Goal: Communication & Community: Answer question/provide support

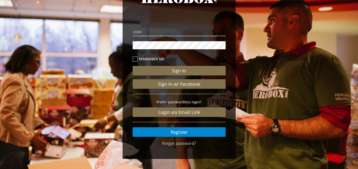
scroll to position [37, 0]
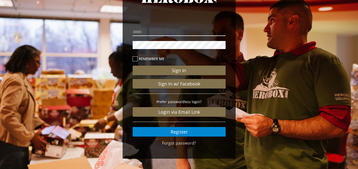
click at [174, 34] on input "email" at bounding box center [179, 32] width 93 height 8
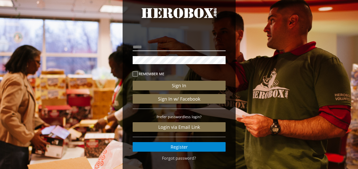
scroll to position [20, 0]
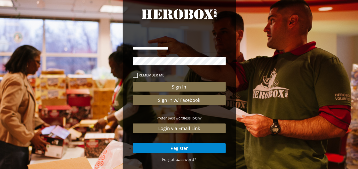
type input "**********"
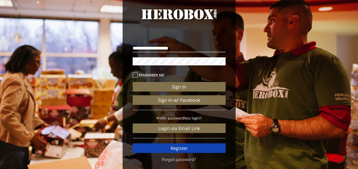
click at [182, 146] on link "Register" at bounding box center [179, 148] width 93 height 10
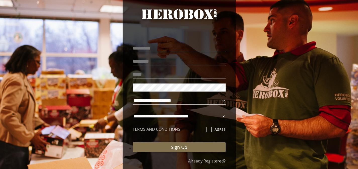
click at [172, 46] on input "text" at bounding box center [179, 48] width 93 height 8
type input "*****"
type input "*******"
type input "**********"
click at [160, 103] on select "**********" at bounding box center [179, 101] width 93 height 8
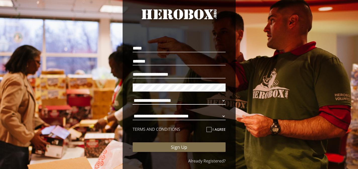
select select "**********"
click at [133, 97] on select "**********" at bounding box center [179, 101] width 93 height 8
click at [169, 118] on select "**********" at bounding box center [179, 116] width 93 height 8
click at [133, 112] on select "**********" at bounding box center [179, 116] width 93 height 8
select select "**********"
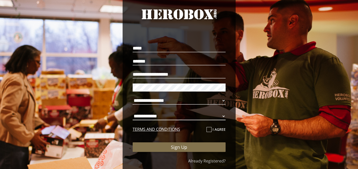
scroll to position [40, 0]
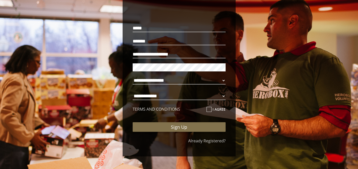
click at [208, 109] on icon at bounding box center [209, 109] width 5 height 5
click at [208, 109] on input "I agree" at bounding box center [208, 111] width 3 height 8
checkbox input "****"
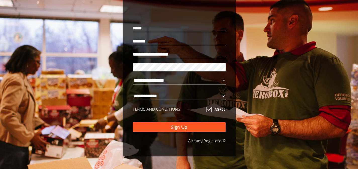
click at [192, 123] on button "Sign Up" at bounding box center [179, 127] width 93 height 10
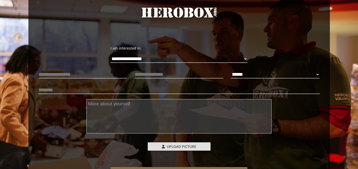
scroll to position [24, 0]
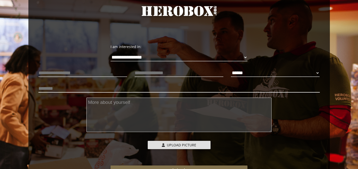
click at [190, 91] on input "text" at bounding box center [179, 88] width 282 height 8
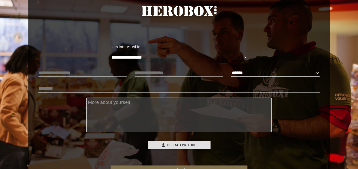
click at [239, 71] on select "****** **** ******" at bounding box center [275, 73] width 89 height 8
click at [231, 69] on select "****** **** ******" at bounding box center [275, 73] width 89 height 8
select select "**********"
click at [172, 75] on input "text" at bounding box center [179, 73] width 89 height 8
type input "**********"
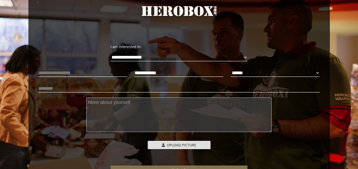
click at [166, 100] on textarea at bounding box center [178, 115] width 185 height 34
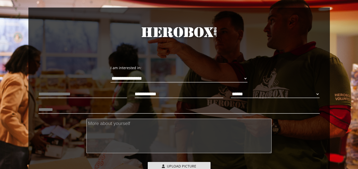
scroll to position [0, 0]
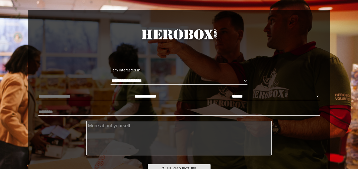
click at [153, 112] on input "text" at bounding box center [179, 112] width 282 height 8
type input "**********"
click at [160, 130] on textarea at bounding box center [178, 138] width 185 height 34
type textarea "I"
type textarea "M"
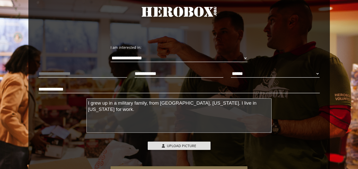
scroll to position [23, 0]
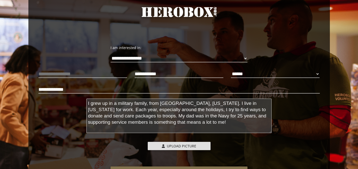
click at [152, 105] on textarea "I grew up in a military family, from Jacksonville, Florida. I live in Pennsylva…" at bounding box center [178, 116] width 185 height 34
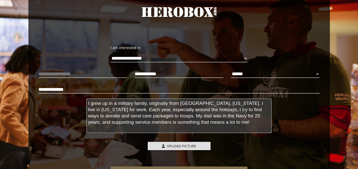
click at [219, 121] on textarea "I grew up in a military family, originally from Jacksonville, Florida. I live i…" at bounding box center [178, 116] width 185 height 34
click at [136, 112] on textarea "I grew up in a military family, originally from Jacksonville, Florida. I live i…" at bounding box center [178, 116] width 185 height 34
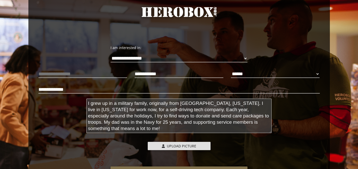
click at [170, 131] on textarea "I grew up in a military family, originally from Jacksonville, Florida. I live i…" at bounding box center [178, 116] width 185 height 34
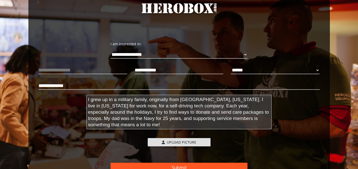
scroll to position [72, 0]
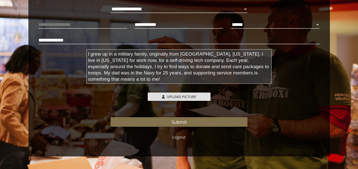
type textarea "I grew up in a military family, originally from Jacksonville, Florida. I live i…"
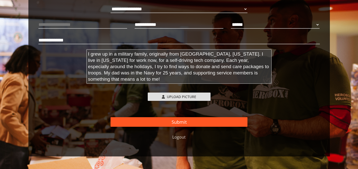
click at [230, 120] on button "Submit" at bounding box center [179, 122] width 137 height 10
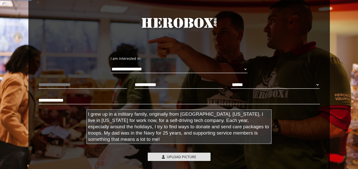
scroll to position [6, 0]
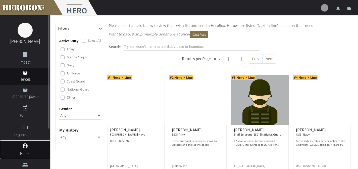
click at [27, 145] on icon "account_circle" at bounding box center [25, 146] width 50 height 6
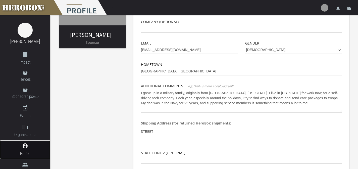
scroll to position [68, 0]
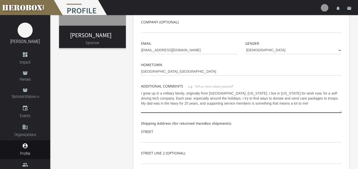
click at [295, 103] on textarea "I grew up in a military family, originally from Jacksonville, Florida. I live i…" at bounding box center [241, 101] width 201 height 24
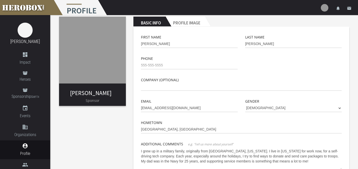
scroll to position [9, 0]
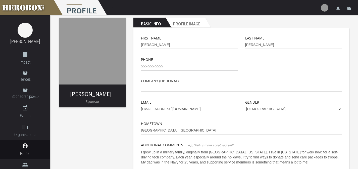
click at [213, 66] on input "tel" at bounding box center [189, 66] width 97 height 8
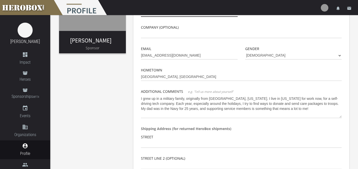
scroll to position [64, 0]
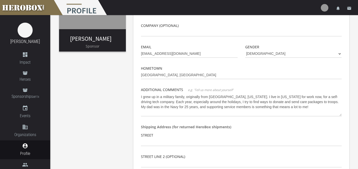
type input "904-400-3832"
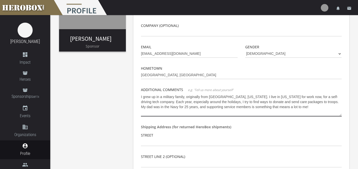
click at [212, 106] on textarea "I grew up in a military family, originally from Jacksonville, Florida. I live i…" at bounding box center [241, 105] width 201 height 24
click at [292, 105] on textarea "I grew up in a military family, originally from Jacksonville, Florida. I live i…" at bounding box center [241, 105] width 201 height 24
drag, startPoint x: 142, startPoint y: 97, endPoint x: 242, endPoint y: 97, distance: 100.8
click at [242, 97] on textarea "I grew up in a military family, originally from Jacksonville, Florida. I live i…" at bounding box center [241, 105] width 201 height 24
click at [243, 108] on textarea "I'm from Florida but I live in Pennsylvania for work now, for a self-driving te…" at bounding box center [241, 105] width 201 height 24
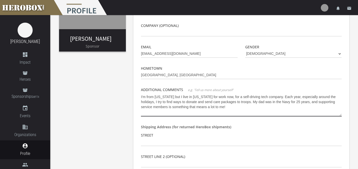
click at [228, 97] on textarea "I'm from Florida but I live in Pennsylvania for work now, for a self-driving te…" at bounding box center [241, 105] width 201 height 24
click at [234, 98] on textarea "I'm from Florida but I live in Pennsylvania for work now atfor a self-driving t…" at bounding box center [241, 105] width 201 height 24
click at [251, 106] on textarea "I'm from Florida but I live in Pennsylvania for work now at a self-driving tech…" at bounding box center [241, 105] width 201 height 24
drag, startPoint x: 237, startPoint y: 108, endPoint x: 255, endPoint y: 102, distance: 19.3
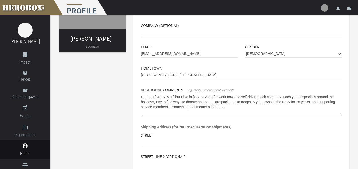
click at [255, 102] on textarea "I'm from Florida but I live in Pennsylvania for work now at a self-driving tech…" at bounding box center [241, 105] width 201 height 24
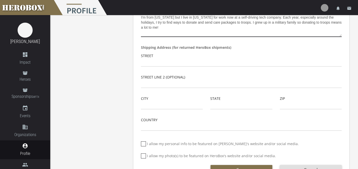
scroll to position [145, 0]
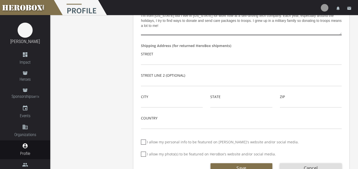
type textarea "I'm from Florida but I live in Pennsylvania for work now at a self-driving tech…"
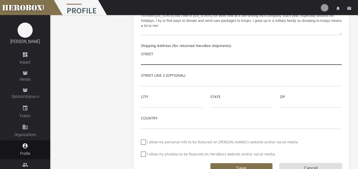
click at [204, 60] on input "text" at bounding box center [241, 61] width 201 height 8
type input "722 Bear Run Dr"
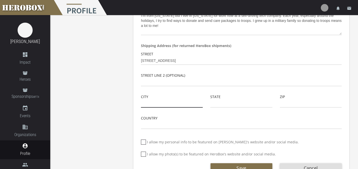
click at [177, 104] on input "text" at bounding box center [172, 104] width 62 height 8
type input "p"
type input "Pittsburgh"
click at [219, 104] on input "text" at bounding box center [241, 104] width 62 height 8
type input "PA"
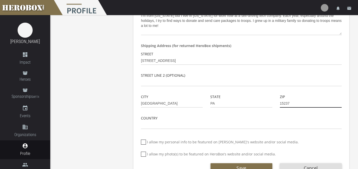
type input "15237"
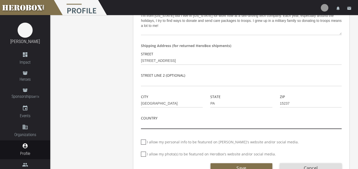
click at [156, 125] on input "text" at bounding box center [241, 125] width 201 height 8
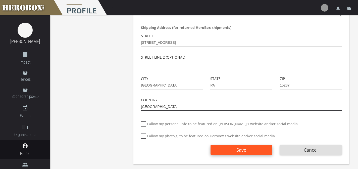
type input "United States"
click at [232, 151] on button "Save" at bounding box center [242, 150] width 62 height 10
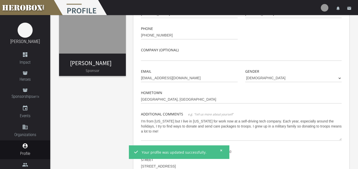
scroll to position [0, 0]
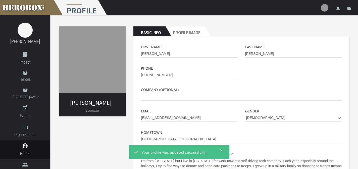
click at [185, 31] on h2 "Profile Image" at bounding box center [185, 31] width 39 height 10
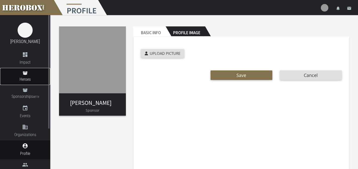
click at [26, 76] on link "Heroes" at bounding box center [25, 76] width 50 height 17
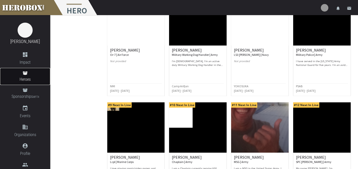
scroll to position [181, 0]
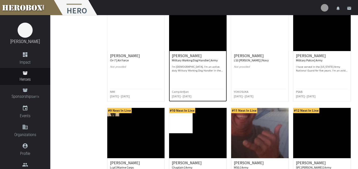
click at [194, 63] on div "Austyn K. Military Working Dog Handler | Army I’m 21 years old, I’m an active d…" at bounding box center [198, 63] width 52 height 19
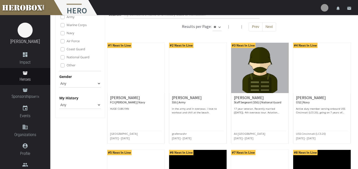
scroll to position [32, 0]
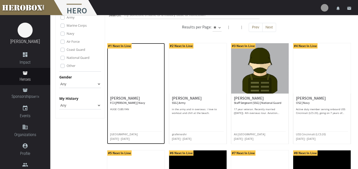
click at [150, 80] on img at bounding box center [136, 68] width 58 height 50
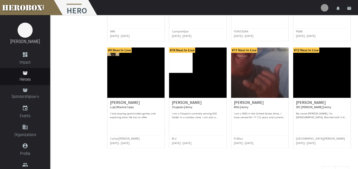
scroll to position [253, 0]
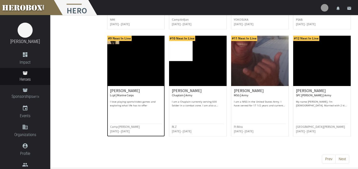
click at [141, 87] on div "Peyton N. Lcpl | Marine Corps I love playing sports/video games and exploring w…" at bounding box center [136, 111] width 58 height 51
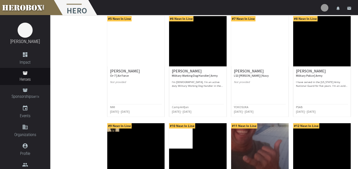
scroll to position [196, 0]
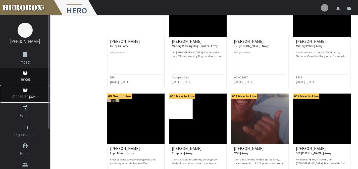
click at [23, 91] on icon at bounding box center [25, 90] width 5 height 4
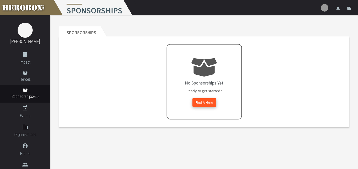
click at [208, 101] on button "Find A Hero" at bounding box center [205, 102] width 24 height 8
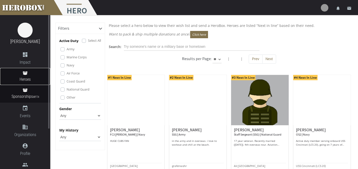
click at [28, 76] on span "Heroes" at bounding box center [25, 79] width 50 height 6
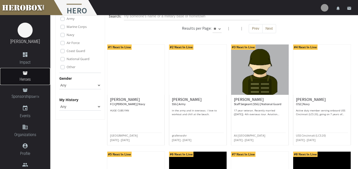
scroll to position [31, 0]
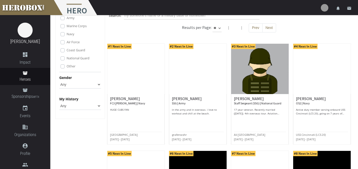
click at [85, 105] on select "Any None Pending Donations Sponsored" at bounding box center [80, 106] width 42 height 8
click at [59, 102] on select "Any None Pending Donations Sponsored" at bounding box center [80, 106] width 42 height 8
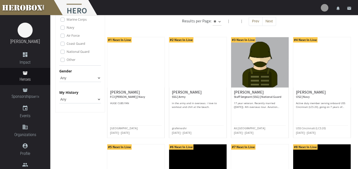
scroll to position [38, 0]
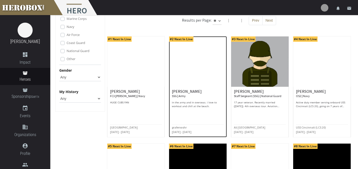
click at [203, 71] on img at bounding box center [198, 61] width 58 height 50
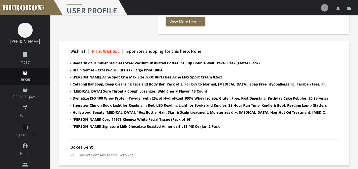
scroll to position [135, 0]
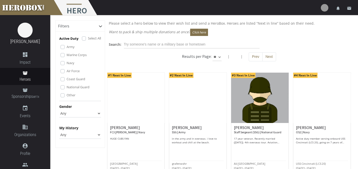
scroll to position [3, 0]
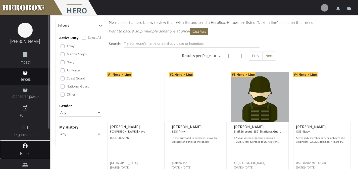
click at [27, 148] on icon "account_circle" at bounding box center [25, 146] width 50 height 6
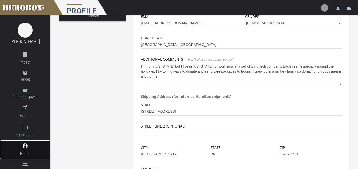
scroll to position [47, 0]
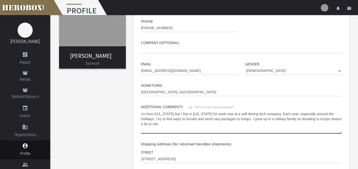
click at [186, 125] on textarea "I'm from Florida but I live in Pennsylvania for work now at a self-driving tech…" at bounding box center [241, 122] width 201 height 24
click at [276, 114] on textarea "I'm from Florida but I live in Pennsylvania for work now at a self-driving tech…" at bounding box center [241, 122] width 201 height 24
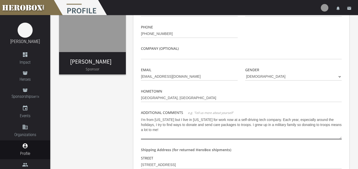
scroll to position [40, 0]
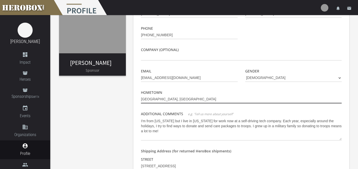
click at [217, 102] on input "Pittsburgh, PA" at bounding box center [241, 99] width 201 height 8
type input "Jacksonville, Florida"
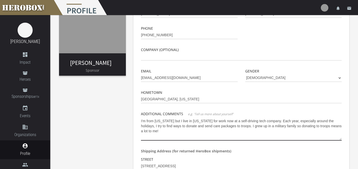
click at [173, 124] on textarea "I'm from Florida but I live in Pennsylvania for work now at a self-driving tech…" at bounding box center [241, 129] width 201 height 24
click at [195, 124] on textarea "I'm from Florida but I live in Pennsylvania for work now at a self-driving tech…" at bounding box center [241, 129] width 201 height 24
drag, startPoint x: 173, startPoint y: 121, endPoint x: 129, endPoint y: 120, distance: 43.8
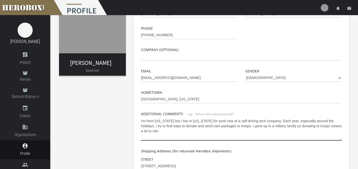
click at [129, 120] on div "Erika Mandile Sponsor Basic Info Profile Image First Name Erika Last Name Mandi…" at bounding box center [204, 133] width 308 height 316
drag, startPoint x: 312, startPoint y: 122, endPoint x: 246, endPoint y: 121, distance: 65.6
click at [246, 121] on textarea "I live in Pennsylvania for work now at a self-driving tech company. Each year, …" at bounding box center [241, 129] width 201 height 24
click at [275, 129] on textarea "I live in Pennsylvania for work now at a self-driving tech company. I try to fi…" at bounding box center [241, 129] width 201 height 24
drag, startPoint x: 269, startPoint y: 126, endPoint x: 153, endPoint y: 126, distance: 115.9
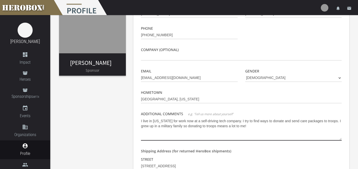
click at [153, 126] on textarea "I live in Pennsylvania for work now at a self-driving tech company. I try to fi…" at bounding box center [241, 129] width 201 height 24
drag, startPoint x: 246, startPoint y: 123, endPoint x: 245, endPoint y: 127, distance: 3.8
click at [246, 127] on textarea "I live in Pennsylvania for work now at a self-driving tech company. I try to fi…" at bounding box center [241, 129] width 201 height 24
click at [191, 120] on textarea "I live in Pennsylvania for work now at a self-driving tech company. I grew up i…" at bounding box center [241, 129] width 201 height 24
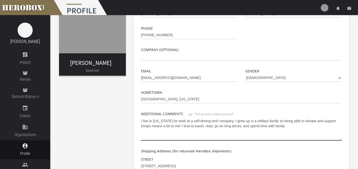
click at [294, 124] on textarea "I live in Pennsylvania for work at a self-driving tech company. I grew up in a …" at bounding box center [241, 129] width 201 height 24
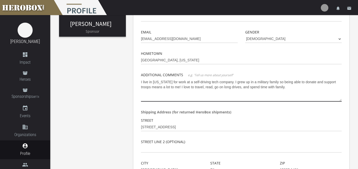
scroll to position [47, 0]
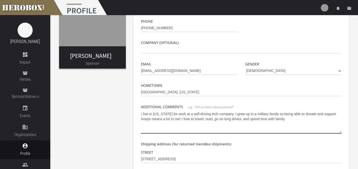
click at [184, 120] on textarea "I live in Pennsylvania for work at a self-driving tech company. I grew up in a …" at bounding box center [241, 122] width 201 height 24
click at [258, 121] on textarea "I live in Pennsylvania for work at a self-driving tech company. I grew up in a …" at bounding box center [241, 122] width 201 height 24
click at [214, 119] on textarea "I live in Pennsylvania for work at a self-driving tech company. I grew up in a …" at bounding box center [241, 122] width 201 height 24
click at [226, 119] on textarea "I live in Pennsylvania for work at a self-driving tech company. I grew up in a …" at bounding box center [241, 122] width 201 height 24
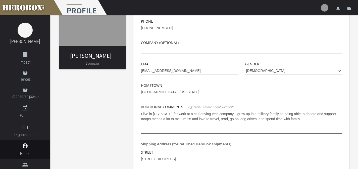
type textarea "I live in Pennsylvania for work at a self-driving tech company. I grew up in a …"
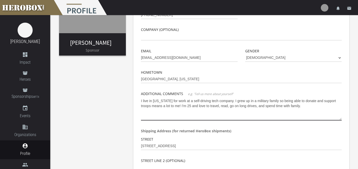
scroll to position [62, 0]
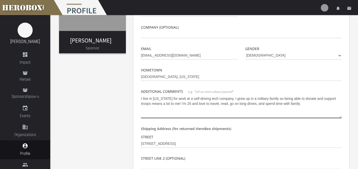
click at [306, 103] on textarea "I live in Pennsylvania for work at a self-driving tech company. I grew up in a …" at bounding box center [241, 107] width 201 height 24
click at [276, 113] on textarea "I live in Pennsylvania for work at a self-driving tech company. I grew up in a …" at bounding box center [241, 107] width 201 height 24
click at [271, 112] on textarea "I live in Pennsylvania for work at a self-driving tech company. I grew up in a …" at bounding box center [241, 107] width 201 height 24
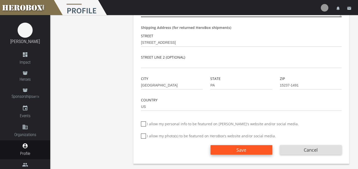
scroll to position [0, 0]
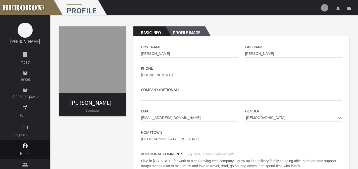
click at [196, 29] on h2 "Profile Image" at bounding box center [185, 31] width 39 height 10
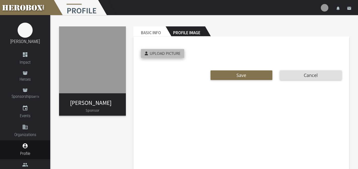
click at [166, 51] on span "Upload Picture" at bounding box center [165, 53] width 31 height 5
click at [166, 51] on input "Upload Picture" at bounding box center [174, 52] width 67 height 6
type input "**********"
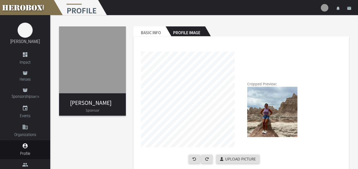
scroll to position [31, 0]
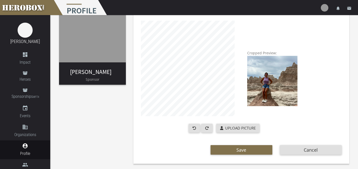
click at [171, 126] on div "Upload Picture" at bounding box center [224, 128] width 174 height 9
click at [309, 148] on button "Cancel" at bounding box center [311, 150] width 62 height 10
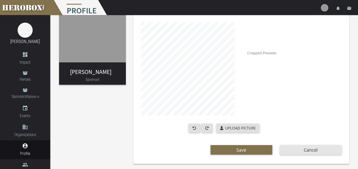
scroll to position [5, 0]
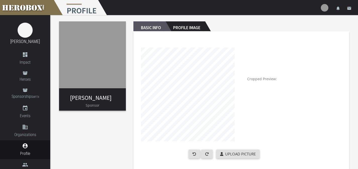
click at [147, 27] on h2 "Basic Info" at bounding box center [150, 26] width 32 height 10
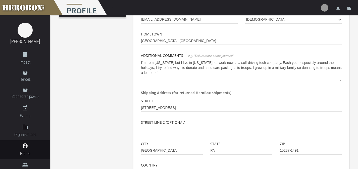
scroll to position [97, 0]
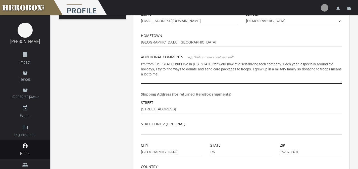
click at [177, 75] on textarea "I'm from Florida but I live in Pennsylvania for work now at a self-driving tech…" at bounding box center [241, 72] width 201 height 24
drag, startPoint x: 173, startPoint y: 64, endPoint x: 136, endPoint y: 64, distance: 37.5
click at [136, 64] on div "First Name Erika Last Name Mandile Phone 904-400-3832 Company (optional) Email …" at bounding box center [242, 84] width 216 height 289
click at [194, 65] on textarea "I live in Pennsylvania for work now at a self-driving tech company. Each year, …" at bounding box center [241, 72] width 201 height 24
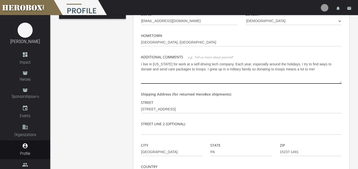
drag, startPoint x: 304, startPoint y: 65, endPoint x: 238, endPoint y: 63, distance: 65.9
click at [238, 63] on textarea "I live in Pennsylvania for work at a self-driving tech company. Each year, espe…" at bounding box center [241, 72] width 201 height 24
drag, startPoint x: 302, startPoint y: 69, endPoint x: 289, endPoint y: 62, distance: 15.3
click at [289, 62] on textarea "I live in Pennsylvania for work at a self-driving tech company. I grew up in a …" at bounding box center [241, 72] width 201 height 24
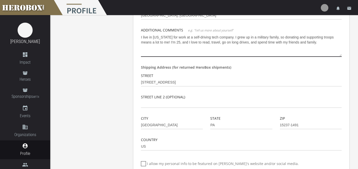
scroll to position [84, 0]
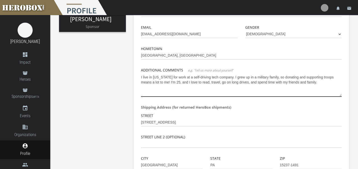
type textarea "I live in Pennsylvania for work at a self-driving tech company. I grew up in a …"
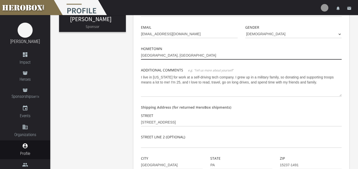
click at [178, 55] on input "Pittsburgh, PA" at bounding box center [241, 56] width 201 height 8
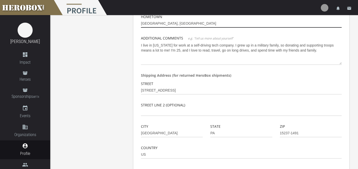
scroll to position [163, 0]
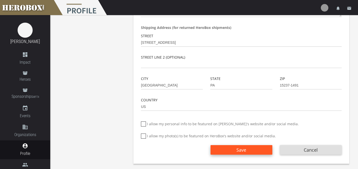
type input "Jacksonville, FL"
click at [234, 148] on button "Save" at bounding box center [242, 150] width 62 height 10
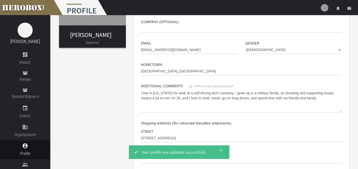
scroll to position [0, 0]
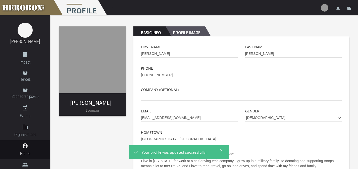
click at [195, 29] on h2 "Profile Image" at bounding box center [185, 31] width 39 height 10
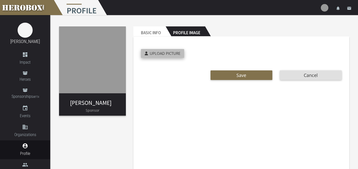
click at [177, 52] on span "Upload Picture" at bounding box center [165, 53] width 31 height 5
click at [177, 52] on input "Upload Picture" at bounding box center [174, 52] width 67 height 6
type input "**********"
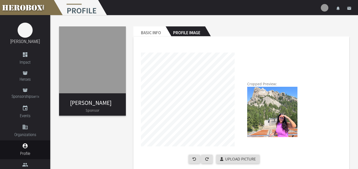
scroll to position [31, 0]
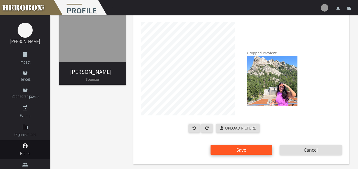
click at [259, 148] on button "Save" at bounding box center [242, 150] width 62 height 10
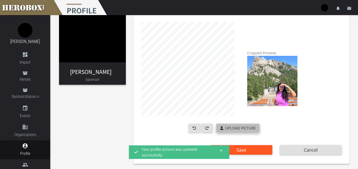
scroll to position [0, 0]
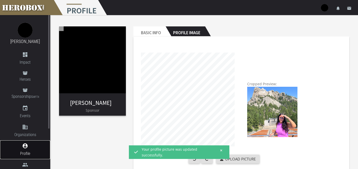
click at [24, 146] on icon "account_circle" at bounding box center [25, 146] width 6 height 6
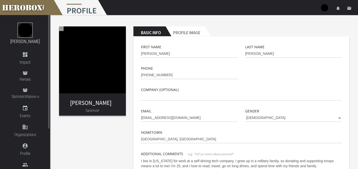
click at [22, 27] on img at bounding box center [25, 30] width 15 height 15
click at [26, 77] on span "Heroes" at bounding box center [25, 79] width 50 height 6
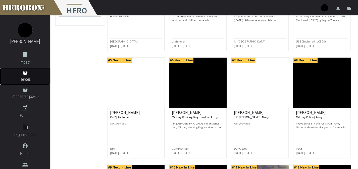
scroll to position [125, 0]
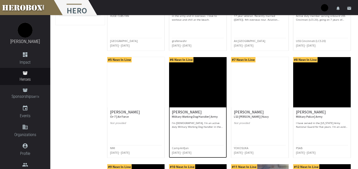
click at [189, 85] on img at bounding box center [198, 82] width 58 height 50
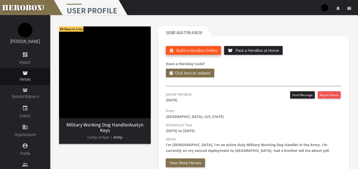
click at [204, 49] on span "Build a HeroBox Online" at bounding box center [196, 50] width 41 height 5
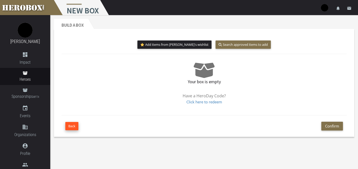
click at [72, 124] on button "Back" at bounding box center [71, 126] width 13 height 8
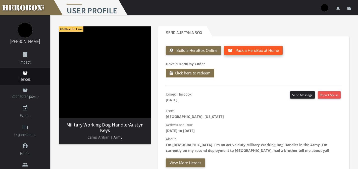
click at [242, 50] on span "Pack a HeroBox at Home" at bounding box center [257, 50] width 43 height 5
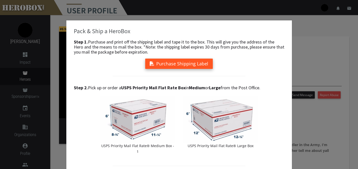
click at [195, 64] on button "Purchase Shipping Label" at bounding box center [179, 64] width 68 height 10
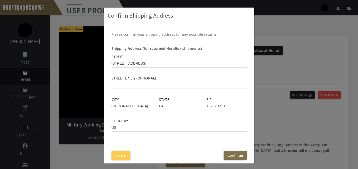
scroll to position [15, 0]
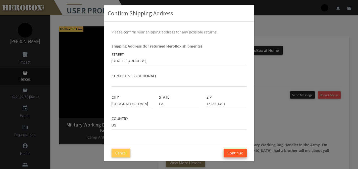
click at [232, 155] on button "Continue" at bounding box center [235, 153] width 23 height 9
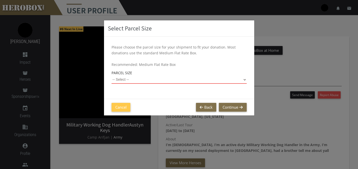
click at [199, 78] on select "-- Select -- Small Flat Rate Envelope (Est. $11.38) Medium Flat Rate Box (Est. …" at bounding box center [179, 80] width 135 height 8
click at [112, 76] on select "-- Select -- Small Flat Rate Envelope (Est. $11.38) Medium Flat Rate Box (Est. …" at bounding box center [179, 80] width 135 height 8
select select "Medium Flat Rate Box"
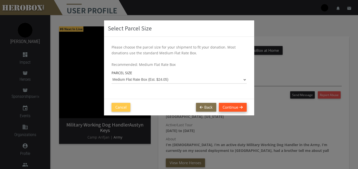
click at [234, 108] on button "Continue" at bounding box center [233, 107] width 28 height 9
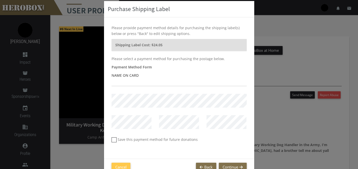
scroll to position [20, 0]
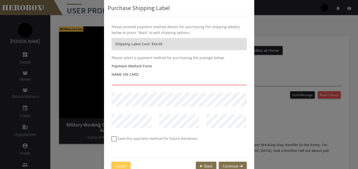
click at [189, 82] on input "text" at bounding box center [179, 81] width 135 height 8
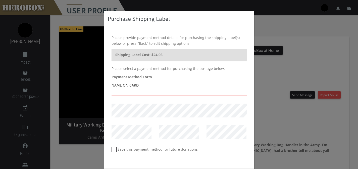
scroll to position [9, 0]
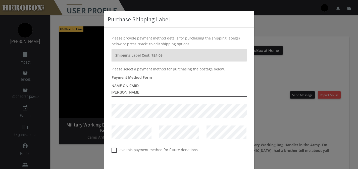
type input "[PERSON_NAME]"
click at [168, 118] on div "Payment Method Form Name on Card Erika Mandile Save this payment method for fut…" at bounding box center [179, 113] width 135 height 79
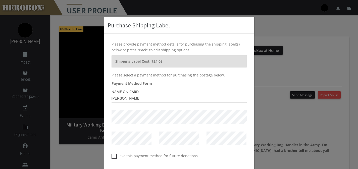
scroll to position [33, 0]
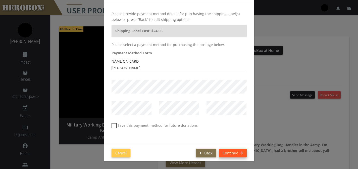
click at [226, 151] on button "Continue" at bounding box center [233, 153] width 28 height 9
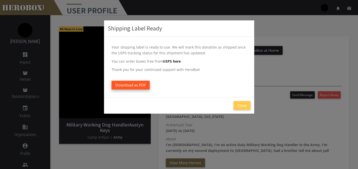
click at [140, 82] on link "Download as PDF" at bounding box center [131, 85] width 38 height 9
click at [237, 105] on button "Close" at bounding box center [242, 105] width 17 height 9
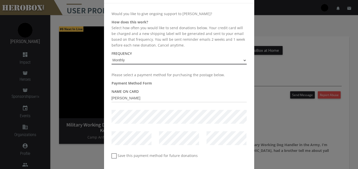
click at [221, 59] on select "Monthly Every 2 Months Quarterly Yearly" at bounding box center [179, 60] width 135 height 8
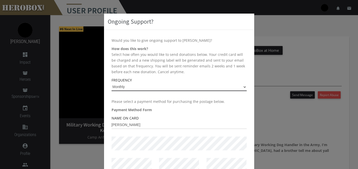
scroll to position [64, 0]
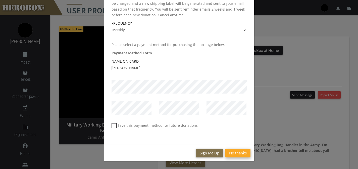
click at [231, 152] on button "No thanks" at bounding box center [238, 153] width 25 height 9
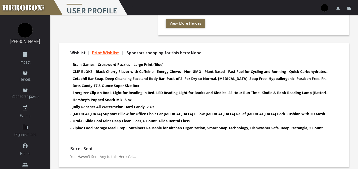
scroll to position [141, 0]
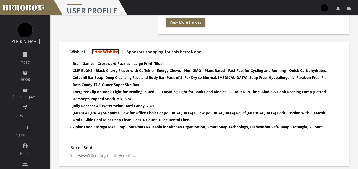
click at [107, 52] on link "Print Wishlist" at bounding box center [105, 52] width 27 height 6
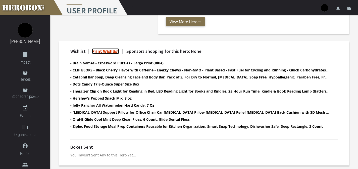
scroll to position [0, 0]
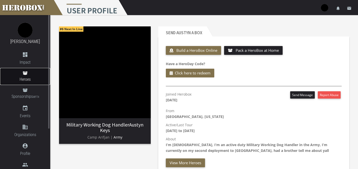
click at [23, 73] on icon at bounding box center [25, 73] width 5 height 4
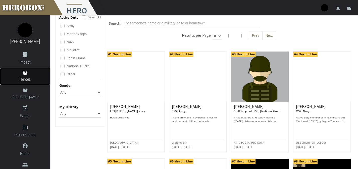
scroll to position [23, 0]
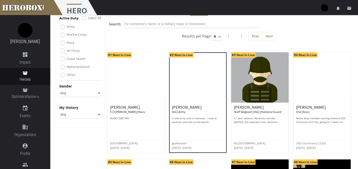
click at [197, 79] on img at bounding box center [198, 77] width 58 height 50
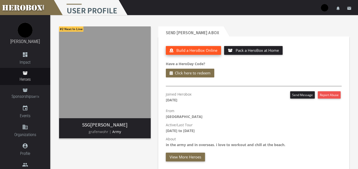
click at [179, 50] on span "Build a HeroBox Online" at bounding box center [196, 50] width 41 height 5
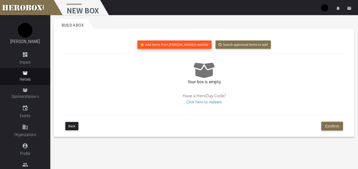
click at [184, 44] on button "Add items from Jonathan's wishlist" at bounding box center [175, 44] width 74 height 8
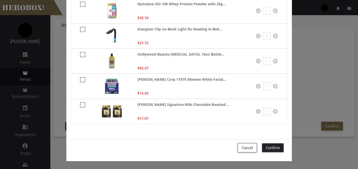
scroll to position [167, 0]
click at [315, 59] on div "Add items to your herobox below. Click confirm to save your changes Beast 30 oz…" at bounding box center [179, 84] width 358 height 169
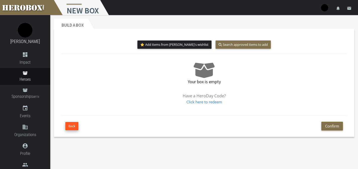
click at [69, 128] on button "Back" at bounding box center [71, 126] width 13 height 8
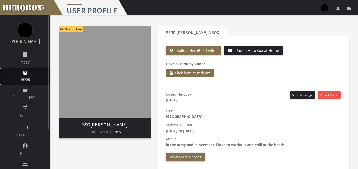
click at [25, 75] on icon at bounding box center [25, 73] width 5 height 4
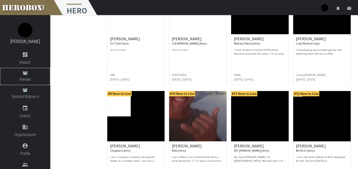
scroll to position [253, 0]
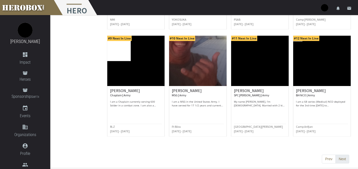
click at [343, 163] on button "Next" at bounding box center [343, 159] width 14 height 9
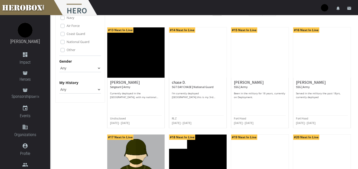
scroll to position [55, 0]
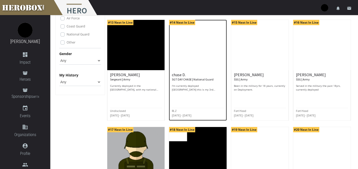
click at [203, 86] on p "I'm currently deployed syria this is my 3rd deployment but for the other guys i…" at bounding box center [198, 88] width 52 height 8
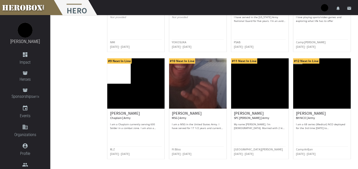
scroll to position [242, 0]
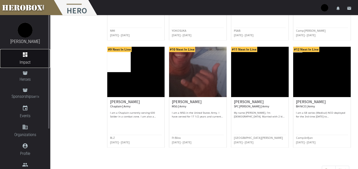
click at [27, 52] on icon "dashboard" at bounding box center [25, 55] width 50 height 6
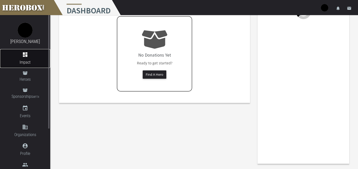
scroll to position [6, 0]
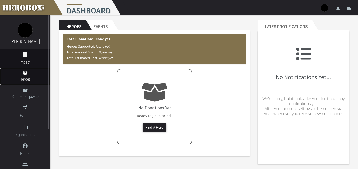
click at [31, 77] on span "Heroes" at bounding box center [25, 79] width 50 height 6
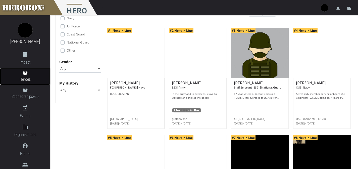
scroll to position [41, 0]
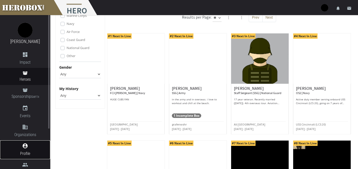
click at [25, 153] on span "Profile" at bounding box center [25, 153] width 50 height 6
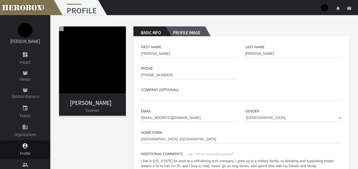
click at [183, 29] on h2 "Profile Image" at bounding box center [185, 31] width 39 height 10
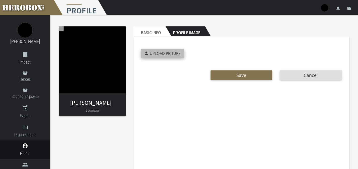
click at [176, 56] on label "Upload Picture" at bounding box center [162, 53] width 43 height 9
click at [176, 55] on input "Upload Picture" at bounding box center [174, 52] width 67 height 6
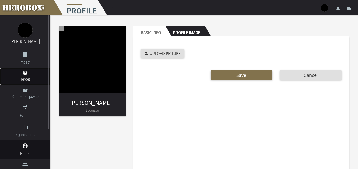
click at [24, 75] on icon at bounding box center [25, 73] width 5 height 4
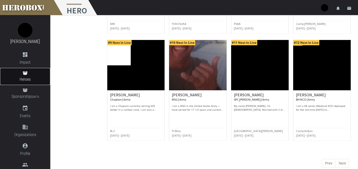
scroll to position [253, 0]
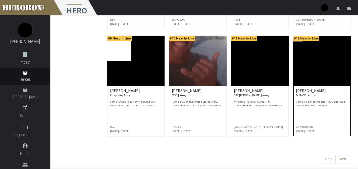
click at [334, 105] on p "I am a 68 series (Medical) NCO deployed for the 3rd time [DATE] to [GEOGRAPHIC_…" at bounding box center [322, 104] width 52 height 8
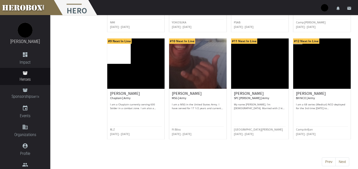
scroll to position [253, 0]
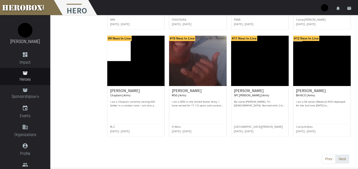
click at [340, 161] on button "Next" at bounding box center [343, 159] width 14 height 9
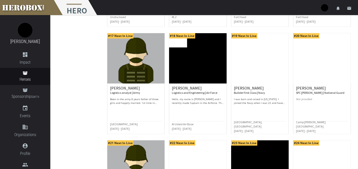
scroll to position [149, 0]
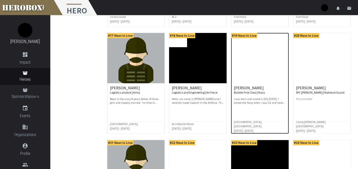
click at [274, 101] on p "I was born and raised in Michigan. I joined the Navy when I was 22 and have bee…" at bounding box center [260, 101] width 52 height 8
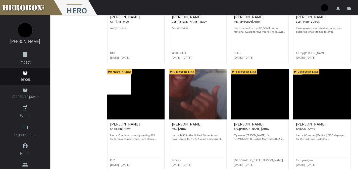
scroll to position [253, 0]
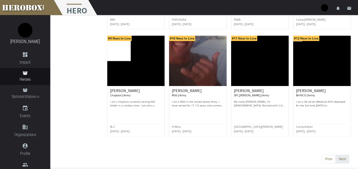
click at [341, 159] on button "Next" at bounding box center [343, 159] width 14 height 9
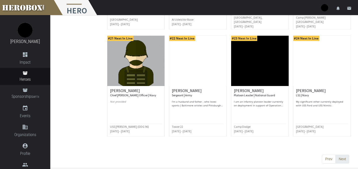
click at [345, 158] on button "Next" at bounding box center [343, 159] width 14 height 9
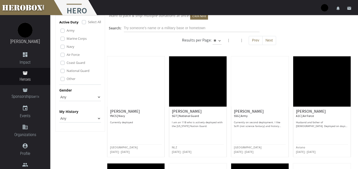
scroll to position [0, 0]
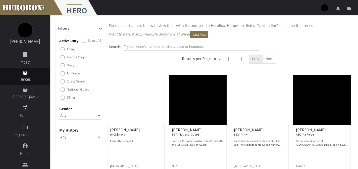
click at [252, 56] on button "Prev" at bounding box center [256, 59] width 14 height 9
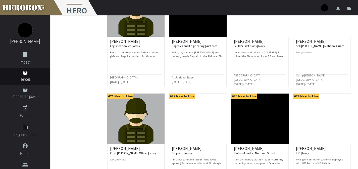
scroll to position [221, 0]
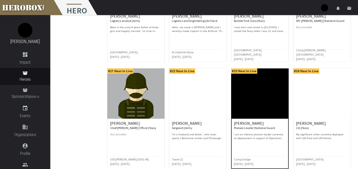
click at [252, 139] on p "I am an infantry platoon leader currently on deployment in support of Operation…" at bounding box center [260, 136] width 52 height 8
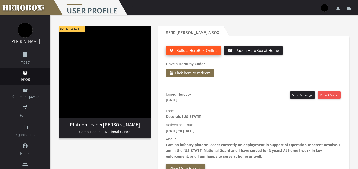
click at [198, 49] on span "Build a HeroBox Online" at bounding box center [196, 50] width 41 height 5
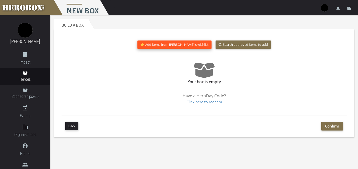
click at [183, 44] on button "Add items from Eric's wishlist" at bounding box center [175, 44] width 74 height 8
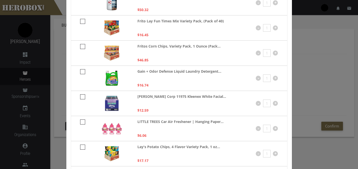
scroll to position [177, 0]
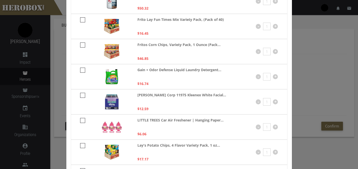
click at [81, 17] on icon at bounding box center [82, 19] width 5 height 5
click at [81, 18] on input "checkbox" at bounding box center [81, 22] width 3 height 8
checkbox input "****"
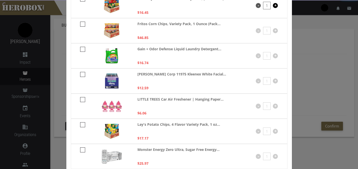
scroll to position [198, 0]
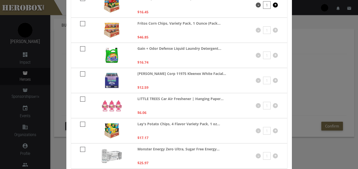
click at [80, 75] on icon at bounding box center [82, 73] width 5 height 5
click at [80, 75] on input "checkbox" at bounding box center [81, 76] width 3 height 8
checkbox input "****"
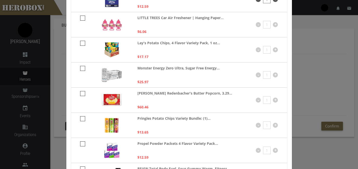
scroll to position [283, 0]
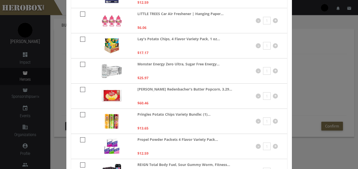
click at [80, 63] on icon at bounding box center [82, 64] width 5 height 5
click at [80, 63] on input "checkbox" at bounding box center [81, 66] width 3 height 8
checkbox input "****"
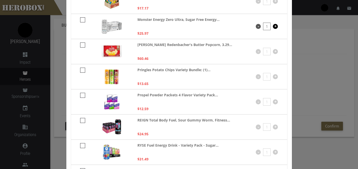
scroll to position [333, 0]
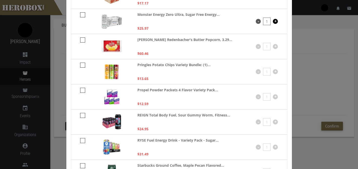
click at [80, 90] on icon at bounding box center [82, 90] width 5 height 5
click at [80, 90] on input "checkbox" at bounding box center [81, 92] width 3 height 8
checkbox input "****"
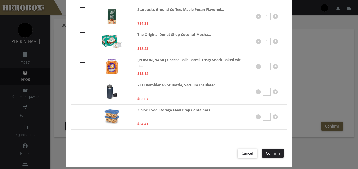
scroll to position [488, 0]
click at [81, 86] on icon at bounding box center [82, 85] width 5 height 5
click at [81, 86] on input "checkbox" at bounding box center [81, 87] width 3 height 8
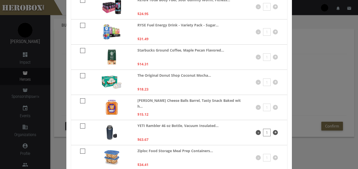
scroll to position [494, 0]
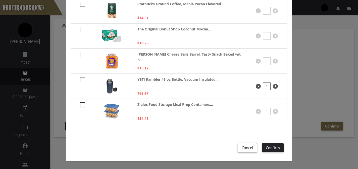
click at [80, 79] on icon at bounding box center [82, 79] width 5 height 5
click at [80, 79] on input "checkbox" at bounding box center [81, 81] width 3 height 8
checkbox input "*****"
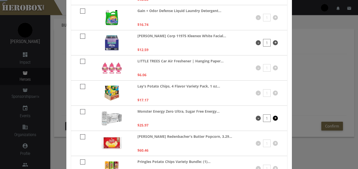
scroll to position [0, 0]
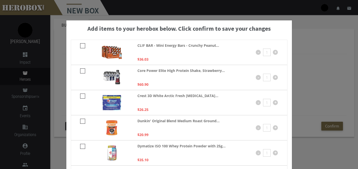
click at [80, 46] on icon at bounding box center [82, 45] width 5 height 5
click at [80, 46] on input "checkbox" at bounding box center [81, 47] width 3 height 8
checkbox input "****"
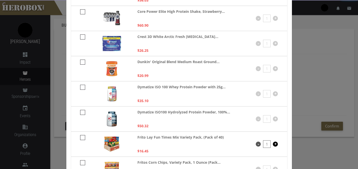
scroll to position [55, 0]
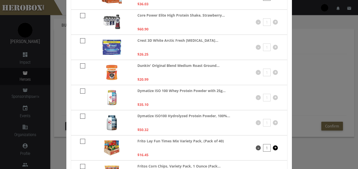
click at [82, 40] on icon at bounding box center [82, 40] width 5 height 5
click at [82, 40] on input "checkbox" at bounding box center [81, 42] width 3 height 8
click at [80, 39] on icon at bounding box center [82, 40] width 5 height 5
click at [80, 39] on input "checkbox" at bounding box center [81, 42] width 3 height 8
checkbox input "*****"
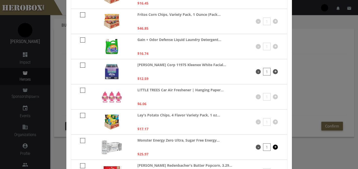
scroll to position [234, 0]
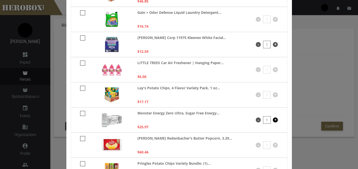
click at [82, 14] on icon at bounding box center [82, 12] width 5 height 5
click at [82, 14] on input "checkbox" at bounding box center [81, 15] width 3 height 8
checkbox input "****"
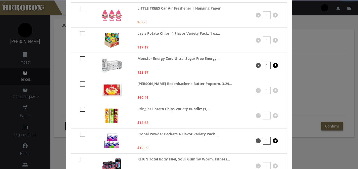
scroll to position [289, 0]
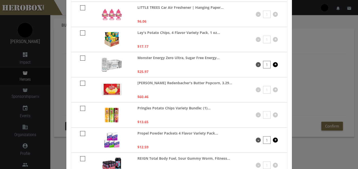
click at [80, 8] on icon at bounding box center [82, 7] width 5 height 5
click at [80, 8] on input "checkbox" at bounding box center [81, 10] width 3 height 8
checkbox input "****"
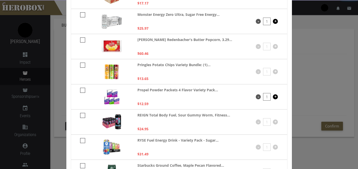
scroll to position [337, 0]
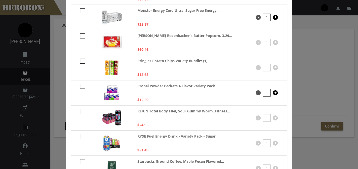
click at [80, 35] on icon at bounding box center [82, 35] width 5 height 5
click at [80, 35] on input "checkbox" at bounding box center [81, 38] width 3 height 8
click at [80, 35] on icon at bounding box center [82, 35] width 5 height 5
click at [80, 35] on input "checkbox" at bounding box center [81, 38] width 3 height 8
checkbox input "*****"
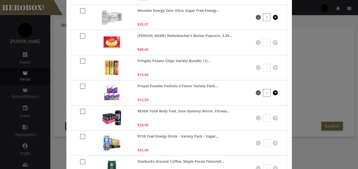
scroll to position [349, 0]
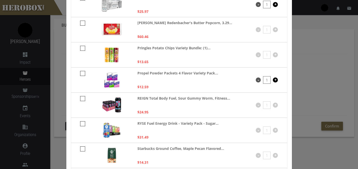
click at [80, 50] on icon at bounding box center [82, 48] width 5 height 5
click at [80, 50] on input "checkbox" at bounding box center [81, 50] width 3 height 8
checkbox input "****"
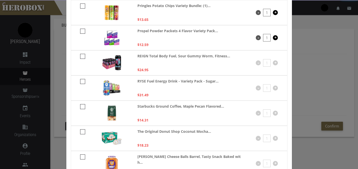
scroll to position [396, 0]
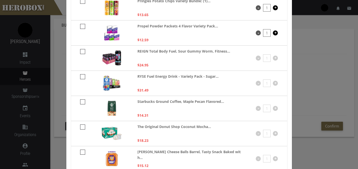
click at [80, 53] on icon at bounding box center [82, 51] width 5 height 5
click at [80, 53] on input "checkbox" at bounding box center [81, 53] width 3 height 8
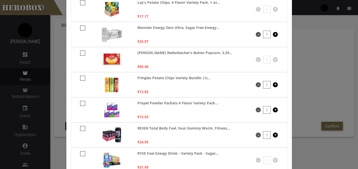
scroll to position [332, 0]
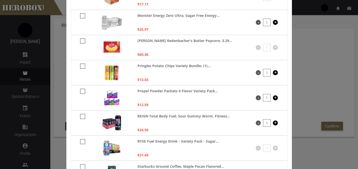
click at [80, 116] on icon at bounding box center [82, 116] width 5 height 5
click at [80, 116] on input "checkbox" at bounding box center [81, 118] width 3 height 8
checkbox input "*****"
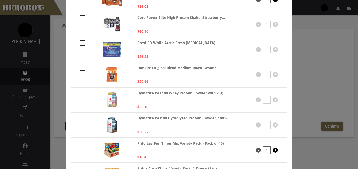
scroll to position [31, 0]
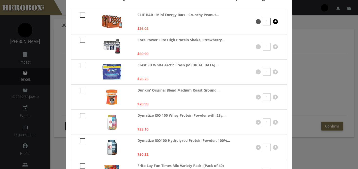
click at [80, 90] on icon at bounding box center [82, 90] width 5 height 5
click at [80, 90] on input "checkbox" at bounding box center [81, 92] width 3 height 8
checkbox input "****"
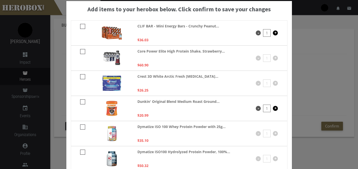
scroll to position [24, 0]
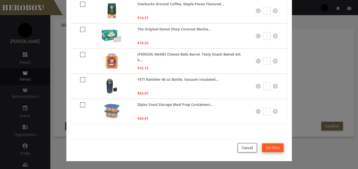
click at [275, 148] on button "Confirm" at bounding box center [273, 147] width 22 height 9
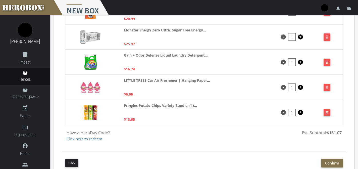
scroll to position [0, 0]
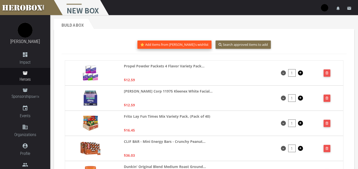
click at [192, 44] on button "Add items from Eric's wishlist" at bounding box center [175, 44] width 74 height 8
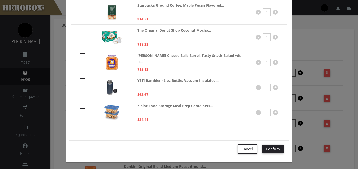
scroll to position [494, 0]
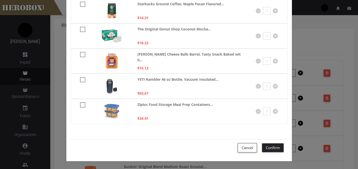
click at [82, 78] on icon at bounding box center [82, 79] width 5 height 5
click at [82, 78] on input "checkbox" at bounding box center [81, 81] width 3 height 8
checkbox input "****"
click at [269, 147] on button "Confirm" at bounding box center [273, 147] width 22 height 9
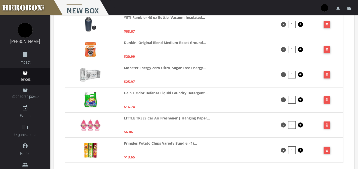
scroll to position [150, 0]
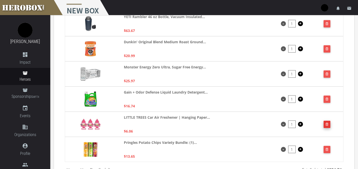
click at [326, 126] on button "button" at bounding box center [327, 124] width 7 height 7
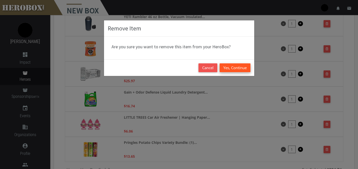
click at [231, 66] on button "Yes, Continue" at bounding box center [235, 67] width 31 height 9
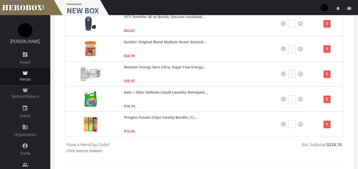
scroll to position [172, 0]
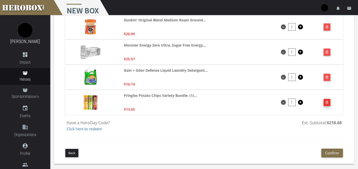
click at [329, 102] on button "button" at bounding box center [327, 102] width 7 height 7
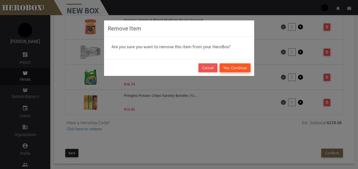
click at [244, 66] on button "Yes, Continue" at bounding box center [235, 67] width 31 height 9
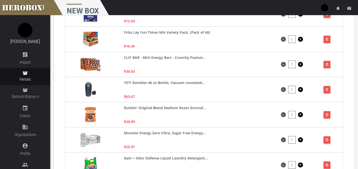
scroll to position [0, 0]
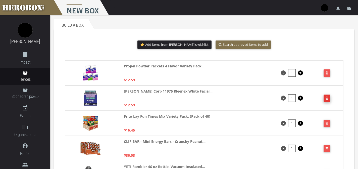
click at [329, 100] on button "button" at bounding box center [327, 98] width 7 height 7
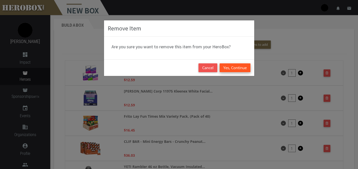
click at [240, 67] on button "Yes, Continue" at bounding box center [235, 67] width 31 height 9
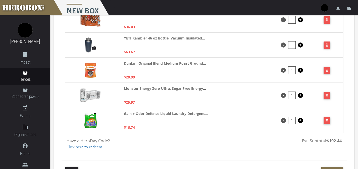
scroll to position [104, 0]
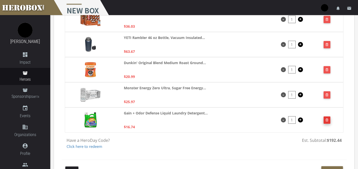
click at [328, 120] on icon "button" at bounding box center [327, 119] width 3 height 3
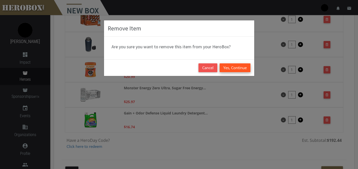
click at [247, 64] on button "Yes, Continue" at bounding box center [235, 67] width 31 height 9
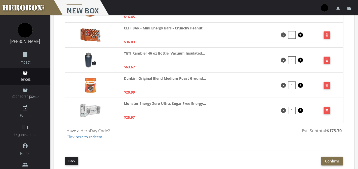
scroll to position [96, 0]
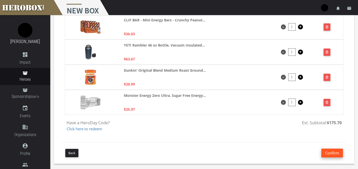
click at [329, 153] on button "Confirm" at bounding box center [333, 153] width 22 height 9
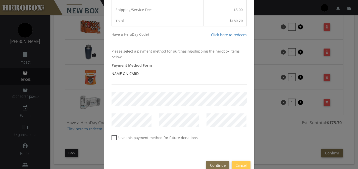
scroll to position [62, 0]
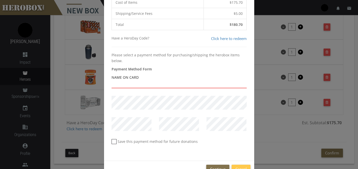
click at [197, 84] on input "text" at bounding box center [179, 84] width 135 height 8
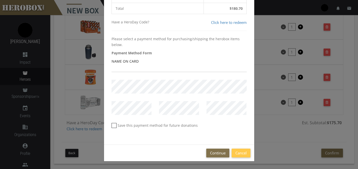
click at [237, 145] on div "Continue Cancel" at bounding box center [179, 153] width 150 height 17
click at [237, 153] on button "Cancel" at bounding box center [241, 153] width 19 height 9
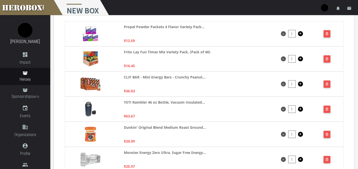
scroll to position [39, 0]
click at [324, 132] on button "button" at bounding box center [327, 133] width 7 height 7
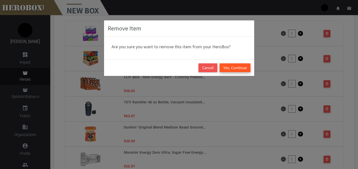
click at [224, 64] on button "Yes, Continue" at bounding box center [235, 67] width 31 height 9
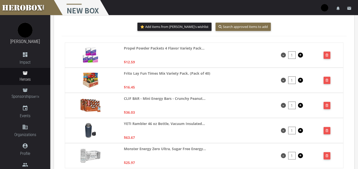
scroll to position [17, 0]
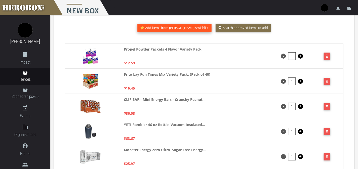
click at [180, 28] on button "Add items from Eric's wishlist" at bounding box center [175, 28] width 74 height 8
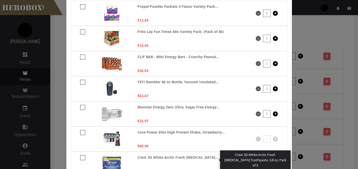
scroll to position [37, 0]
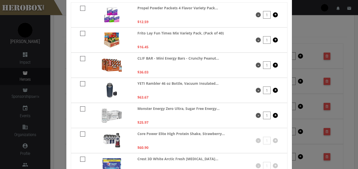
click at [80, 84] on icon at bounding box center [82, 83] width 5 height 5
click at [80, 84] on input "checkbox" at bounding box center [81, 85] width 3 height 8
checkbox input "*****"
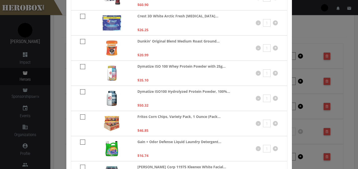
click at [81, 44] on icon at bounding box center [82, 41] width 5 height 5
click at [81, 44] on input "checkbox" at bounding box center [81, 43] width 3 height 8
checkbox input "****"
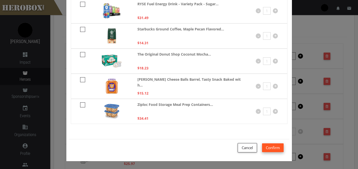
click at [271, 148] on button "Confirm" at bounding box center [273, 147] width 22 height 9
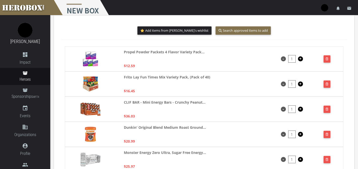
scroll to position [0, 0]
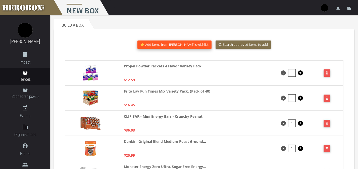
click at [184, 46] on button "Add items from Eric's wishlist" at bounding box center [175, 44] width 74 height 8
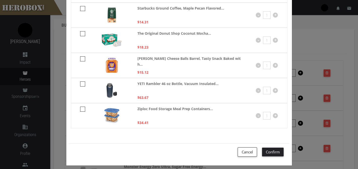
scroll to position [494, 0]
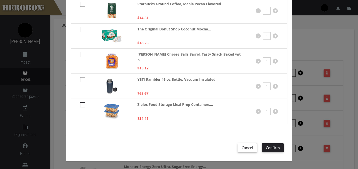
click at [81, 80] on icon at bounding box center [82, 79] width 5 height 5
click at [81, 80] on input "checkbox" at bounding box center [81, 81] width 3 height 8
checkbox input "****"
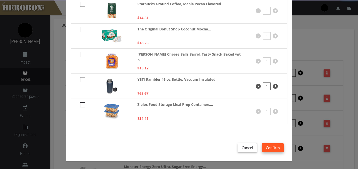
click at [264, 145] on button "Confirm" at bounding box center [273, 147] width 22 height 9
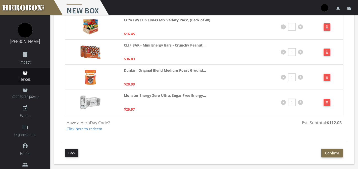
scroll to position [96, 0]
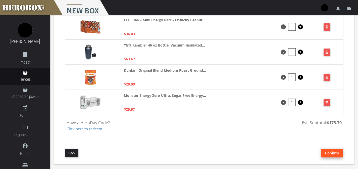
click at [328, 151] on button "Confirm" at bounding box center [333, 153] width 22 height 9
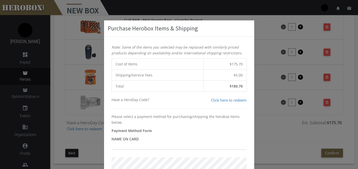
scroll to position [78, 0]
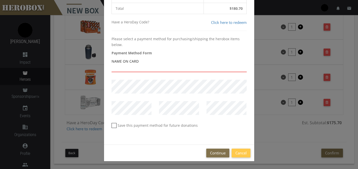
click at [210, 69] on input "text" at bounding box center [179, 68] width 135 height 8
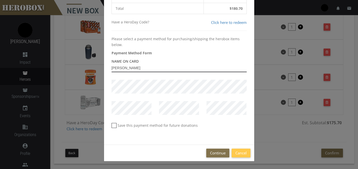
type input "[PERSON_NAME]"
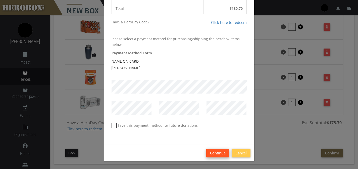
click at [215, 152] on button "Continue" at bounding box center [217, 153] width 23 height 9
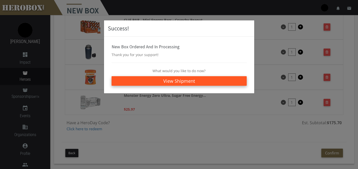
click at [203, 79] on link "View Shipment" at bounding box center [179, 81] width 135 height 10
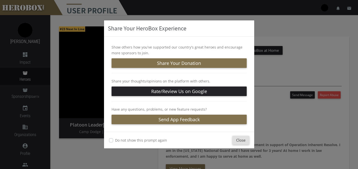
click at [152, 140] on label "Do not show this prompt again" at bounding box center [141, 140] width 52 height 6
click at [238, 143] on button "Close" at bounding box center [241, 140] width 17 height 9
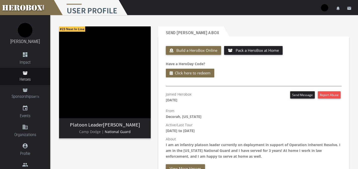
scroll to position [266, 0]
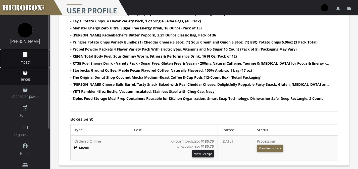
click at [30, 58] on link "dashboard Impact" at bounding box center [25, 58] width 50 height 19
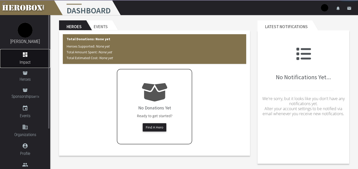
scroll to position [6, 0]
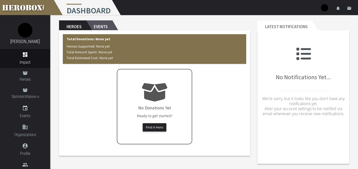
click at [101, 26] on h2 "Events" at bounding box center [99, 25] width 26 height 10
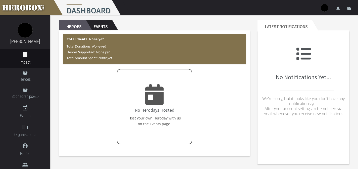
click at [81, 24] on h2 "Heroes" at bounding box center [72, 25] width 27 height 10
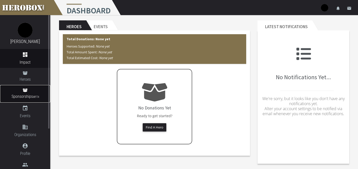
click at [28, 92] on link "Sponsorships BETA" at bounding box center [25, 94] width 50 height 18
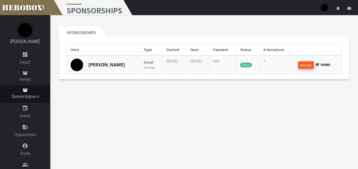
click at [306, 65] on button "Manage" at bounding box center [306, 64] width 16 height 7
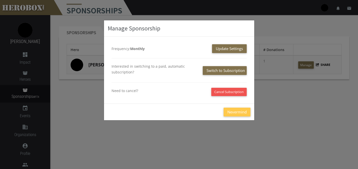
click at [267, 81] on div "Manage Sponsorship Frequency: Monthly Update Settings Interested in switching t…" at bounding box center [179, 84] width 358 height 169
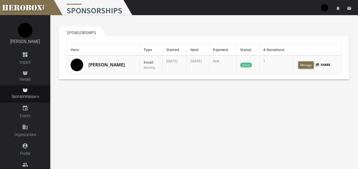
click at [140, 65] on td "Email Monthly" at bounding box center [151, 64] width 23 height 19
click at [93, 64] on link "Austyn K." at bounding box center [106, 65] width 36 height 7
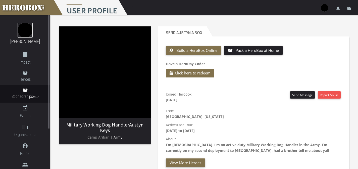
click at [24, 32] on img at bounding box center [25, 30] width 15 height 15
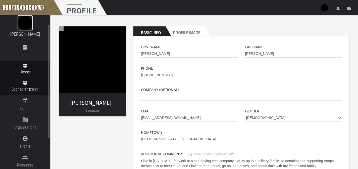
scroll to position [10, 0]
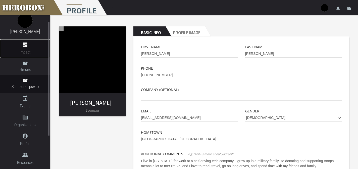
click at [28, 43] on icon "dashboard" at bounding box center [25, 45] width 50 height 6
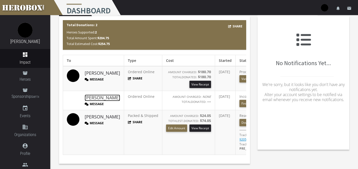
click at [97, 95] on link "[PERSON_NAME]" at bounding box center [102, 98] width 35 height 7
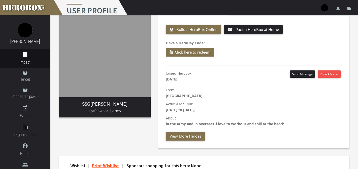
scroll to position [9, 0]
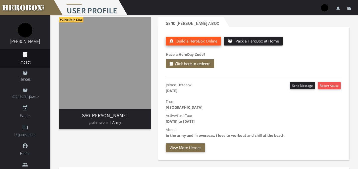
click at [206, 40] on span "Build a HeroBox Online" at bounding box center [196, 40] width 41 height 5
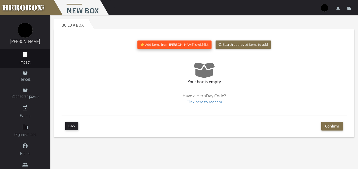
click at [192, 45] on button "Add items from Jonathan's wishlist" at bounding box center [175, 44] width 74 height 8
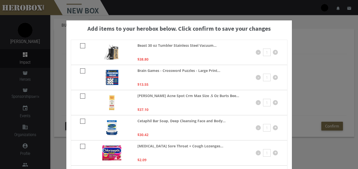
click at [81, 71] on icon at bounding box center [82, 70] width 5 height 5
click at [81, 71] on input "checkbox" at bounding box center [81, 73] width 3 height 8
checkbox input "****"
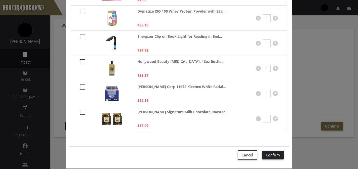
scroll to position [167, 0]
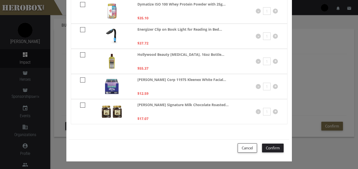
click at [80, 79] on icon at bounding box center [82, 79] width 5 height 5
click at [80, 79] on input "checkbox" at bounding box center [81, 82] width 3 height 8
checkbox input "****"
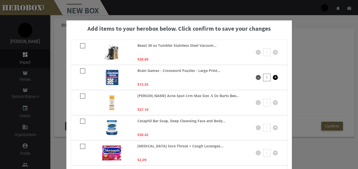
scroll to position [120, 0]
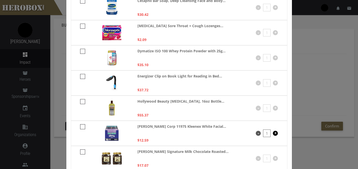
click at [80, 50] on icon at bounding box center [82, 51] width 5 height 5
click at [80, 50] on input "checkbox" at bounding box center [81, 53] width 3 height 8
checkbox input "****"
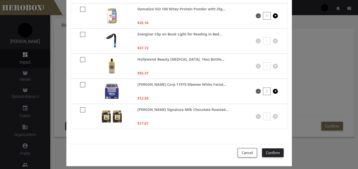
scroll to position [167, 0]
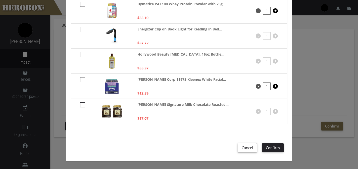
click at [80, 105] on icon at bounding box center [82, 104] width 5 height 5
click at [80, 105] on input "checkbox" at bounding box center [81, 107] width 3 height 8
checkbox input "****"
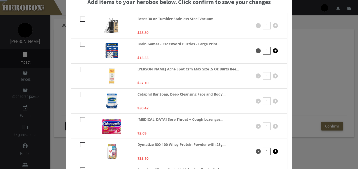
scroll to position [0, 0]
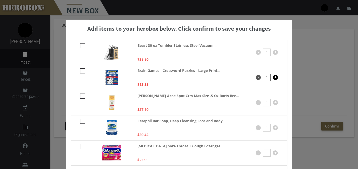
click at [81, 122] on icon at bounding box center [82, 121] width 5 height 5
click at [81, 122] on input "checkbox" at bounding box center [81, 123] width 3 height 8
checkbox input "****"
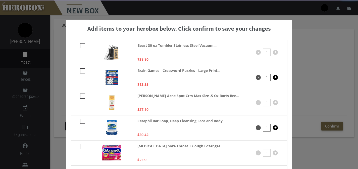
scroll to position [167, 0]
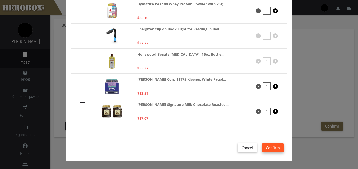
click at [274, 149] on button "Confirm" at bounding box center [273, 147] width 22 height 9
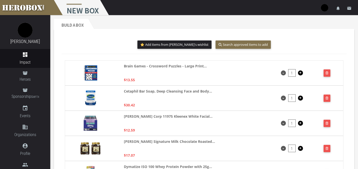
scroll to position [71, 0]
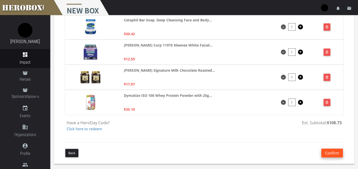
click at [332, 152] on button "Confirm" at bounding box center [333, 153] width 22 height 9
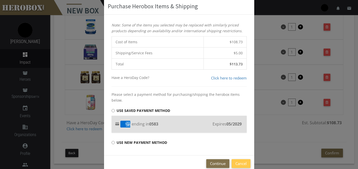
scroll to position [32, 0]
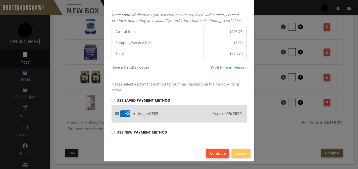
click at [218, 150] on button "Continue" at bounding box center [217, 153] width 23 height 9
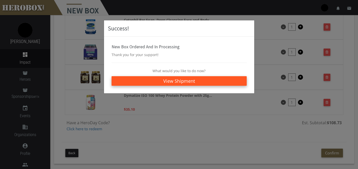
click at [204, 82] on link "View Shipment" at bounding box center [179, 81] width 135 height 10
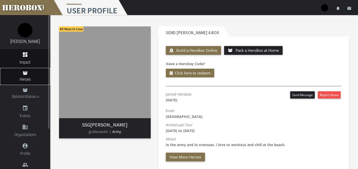
click at [25, 75] on icon at bounding box center [25, 73] width 5 height 4
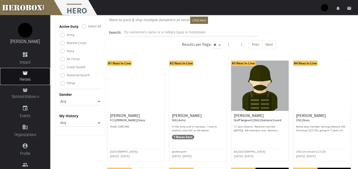
scroll to position [15, 0]
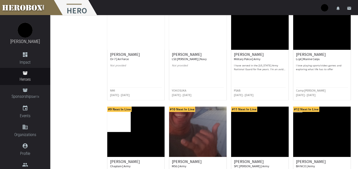
scroll to position [253, 0]
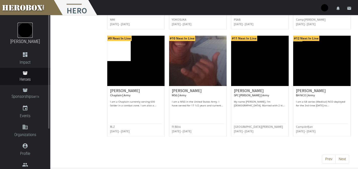
click at [27, 34] on img at bounding box center [25, 30] width 15 height 15
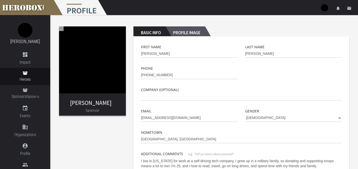
click at [183, 32] on h2 "Profile Image" at bounding box center [185, 31] width 39 height 10
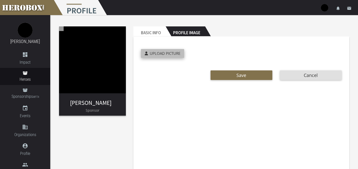
click at [170, 55] on span "Upload Picture" at bounding box center [165, 53] width 31 height 5
click at [170, 55] on input "Upload Picture" at bounding box center [174, 52] width 67 height 6
type input "**********"
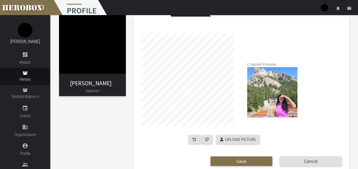
scroll to position [31, 0]
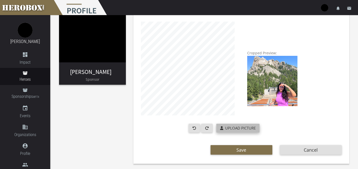
click at [241, 127] on span "Upload Picture" at bounding box center [240, 127] width 31 height 5
click at [241, 127] on input "Upload Picture" at bounding box center [249, 127] width 67 height 6
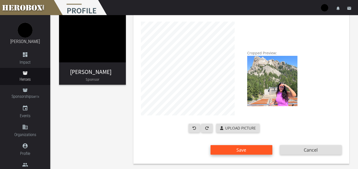
click at [253, 150] on button "Save" at bounding box center [242, 150] width 62 height 10
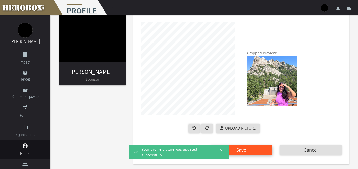
click at [256, 150] on button "Save" at bounding box center [242, 150] width 62 height 10
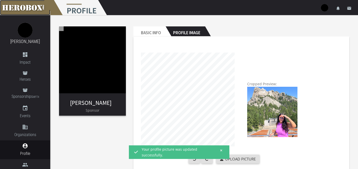
click at [31, 4] on link at bounding box center [25, 7] width 50 height 15
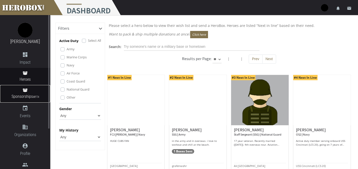
click at [25, 94] on span "Sponsorships BETA" at bounding box center [25, 96] width 50 height 7
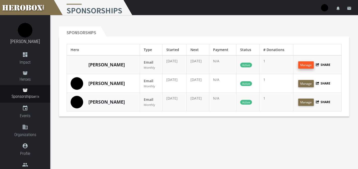
click at [308, 65] on button "Manage" at bounding box center [306, 64] width 16 height 7
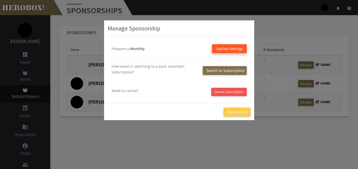
click at [234, 50] on button "Update Settings" at bounding box center [229, 48] width 35 height 9
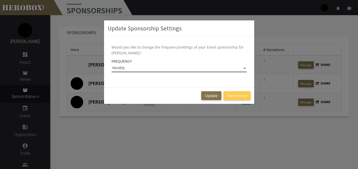
click at [210, 66] on select "Monthly Every 2 Months Quarterly Yearly" at bounding box center [179, 68] width 135 height 8
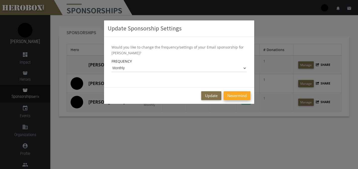
click at [237, 96] on button "Nevermind" at bounding box center [237, 95] width 27 height 9
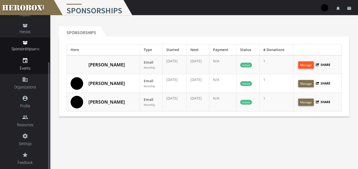
scroll to position [54, 0]
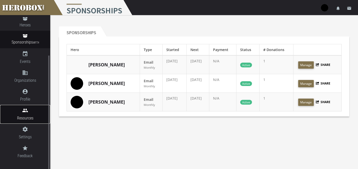
click at [28, 111] on icon "people" at bounding box center [25, 110] width 50 height 6
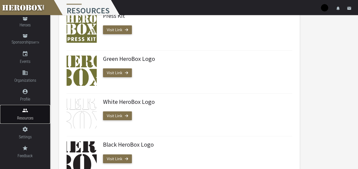
scroll to position [264, 0]
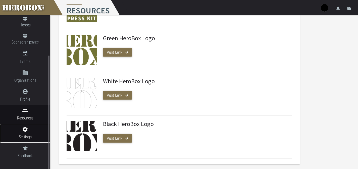
click at [20, 132] on icon "settings" at bounding box center [25, 129] width 50 height 6
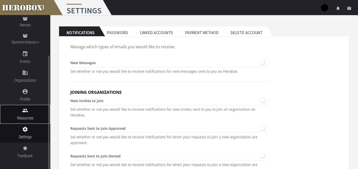
click at [25, 116] on span "Resources" at bounding box center [25, 118] width 50 height 6
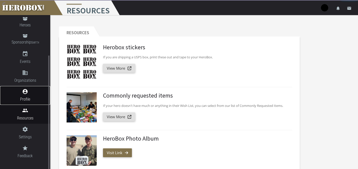
click at [27, 93] on icon "account_circle" at bounding box center [25, 91] width 50 height 6
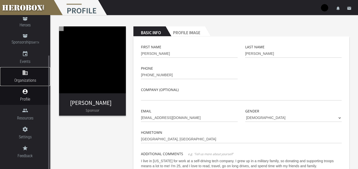
click at [29, 77] on link "domain Organizations" at bounding box center [25, 76] width 50 height 19
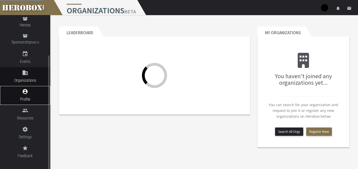
click at [28, 96] on span "Profile" at bounding box center [25, 99] width 50 height 6
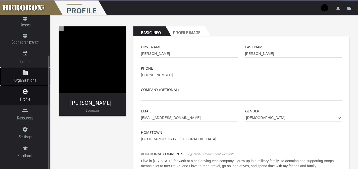
click at [32, 78] on span "Organizations" at bounding box center [25, 80] width 50 height 6
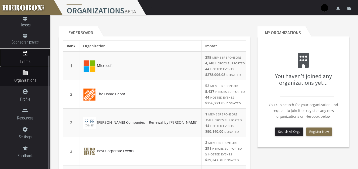
click at [22, 53] on icon "event" at bounding box center [25, 54] width 50 height 6
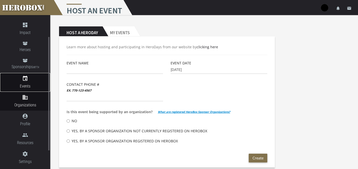
scroll to position [29, 0]
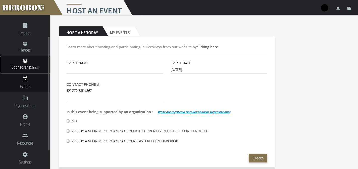
click at [30, 66] on span "Sponsorships BETA" at bounding box center [25, 67] width 50 height 7
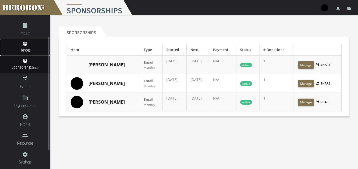
click at [31, 46] on link "Heroes" at bounding box center [25, 47] width 50 height 17
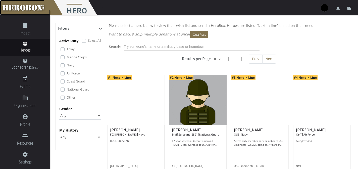
click at [34, 6] on link at bounding box center [25, 7] width 50 height 15
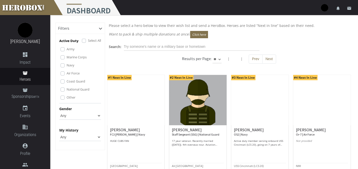
click at [324, 8] on img at bounding box center [325, 8] width 8 height 8
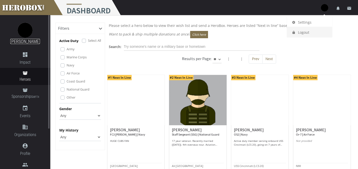
click at [20, 41] on link "[PERSON_NAME]" at bounding box center [25, 41] width 30 height 5
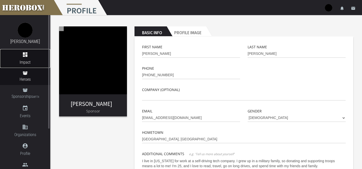
click at [25, 57] on icon "dashboard" at bounding box center [25, 55] width 50 height 6
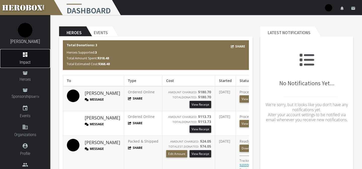
scroll to position [26, 0]
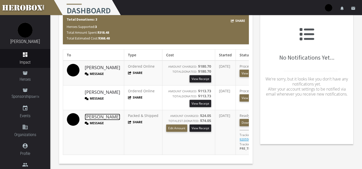
click at [93, 117] on link "Austyn K." at bounding box center [102, 117] width 35 height 7
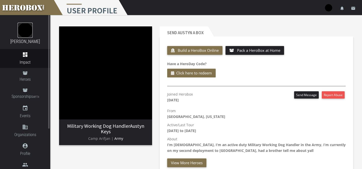
click at [29, 28] on img at bounding box center [25, 30] width 15 height 15
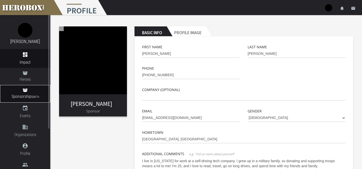
click at [31, 92] on link "Sponsorships BETA" at bounding box center [25, 94] width 50 height 18
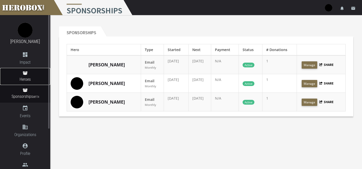
click at [24, 75] on link "Heroes" at bounding box center [25, 76] width 50 height 17
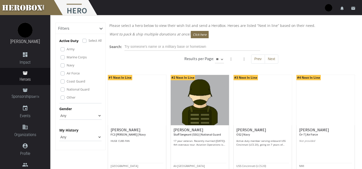
click at [69, 116] on select "Any Male Female" at bounding box center [80, 116] width 42 height 8
select select "[DEMOGRAPHIC_DATA]"
click at [59, 112] on select "Any Male Female" at bounding box center [80, 116] width 42 height 8
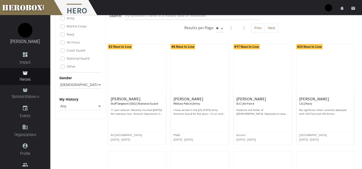
scroll to position [29, 0]
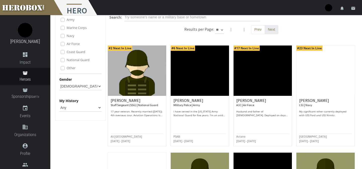
click at [272, 29] on button "Next" at bounding box center [272, 29] width 14 height 9
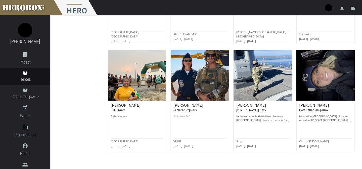
scroll to position [237, 0]
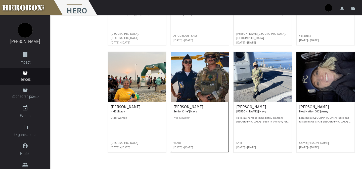
click at [211, 80] on img at bounding box center [200, 77] width 58 height 50
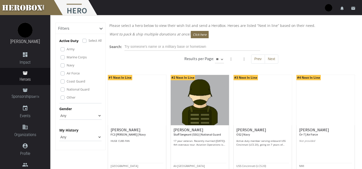
click at [92, 112] on select "Any Male Female" at bounding box center [80, 116] width 42 height 8
select select "[DEMOGRAPHIC_DATA]"
click at [59, 112] on select "Any Male Female" at bounding box center [80, 116] width 42 height 8
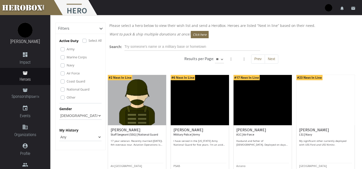
click at [222, 60] on select "** ** **" at bounding box center [219, 59] width 9 height 8
select select "*********"
click at [224, 55] on select "** ** **" at bounding box center [219, 59] width 9 height 8
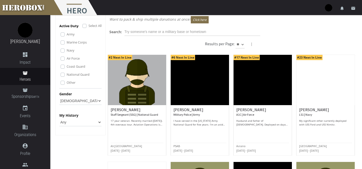
scroll to position [14, 0]
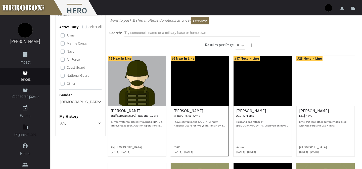
click at [207, 77] on img at bounding box center [200, 81] width 58 height 50
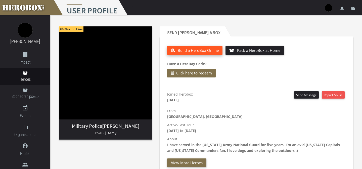
click at [203, 50] on span "Build a HeroBox Online" at bounding box center [198, 50] width 41 height 5
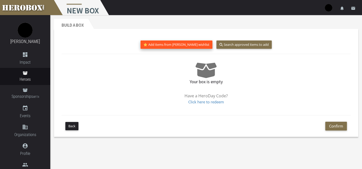
click at [186, 44] on button "Add items from Kelsey's wishlist" at bounding box center [177, 44] width 72 height 8
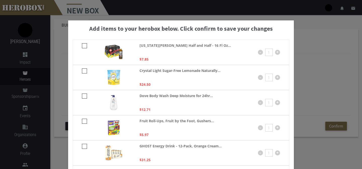
click at [84, 44] on icon at bounding box center [84, 45] width 5 height 5
click at [84, 44] on input "checkbox" at bounding box center [83, 47] width 3 height 8
checkbox input "****"
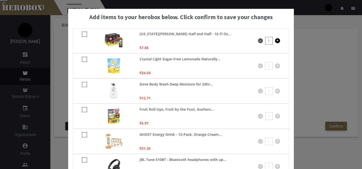
scroll to position [14, 0]
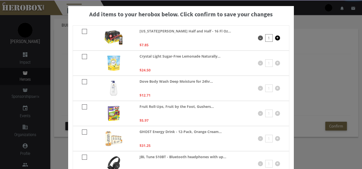
click at [84, 58] on icon at bounding box center [84, 56] width 5 height 5
click at [84, 58] on input "checkbox" at bounding box center [83, 58] width 3 height 8
checkbox input "****"
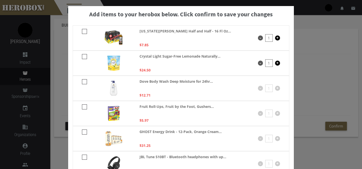
click at [84, 83] on icon at bounding box center [84, 81] width 5 height 5
click at [84, 83] on input "checkbox" at bounding box center [83, 83] width 3 height 8
checkbox input "****"
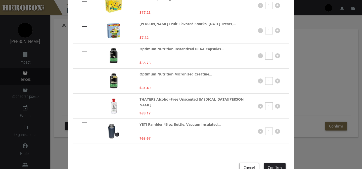
scroll to position [217, 0]
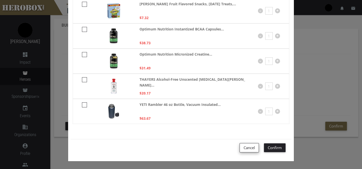
click at [243, 151] on button "Cancel" at bounding box center [249, 147] width 19 height 9
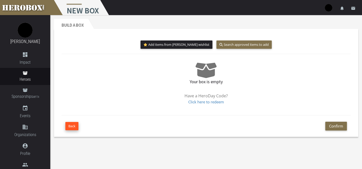
click at [73, 125] on button "Back" at bounding box center [71, 126] width 13 height 8
click at [77, 125] on button "Back" at bounding box center [71, 126] width 13 height 8
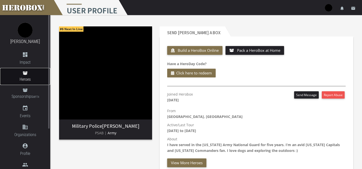
click at [27, 78] on span "Heroes" at bounding box center [25, 79] width 50 height 6
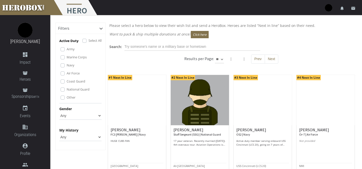
click at [85, 116] on select "Any Male Female" at bounding box center [80, 116] width 42 height 8
select select "[DEMOGRAPHIC_DATA]"
click at [59, 112] on select "Any Male Female" at bounding box center [80, 116] width 42 height 8
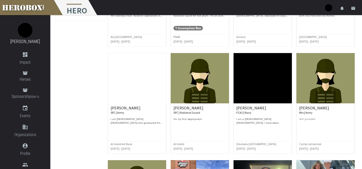
scroll to position [130, 0]
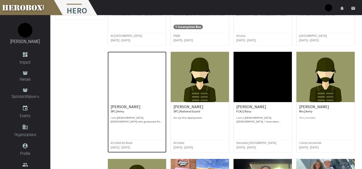
click at [140, 76] on img at bounding box center [137, 77] width 58 height 50
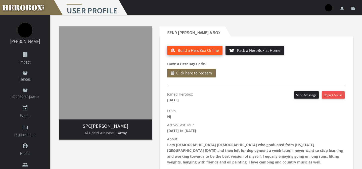
click at [191, 50] on span "Build a HeroBox Online" at bounding box center [198, 50] width 41 height 5
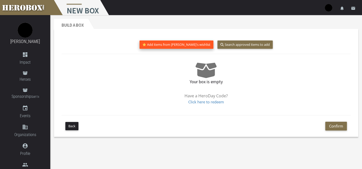
click at [179, 41] on button "Add items from Dori's wishlist" at bounding box center [177, 44] width 74 height 8
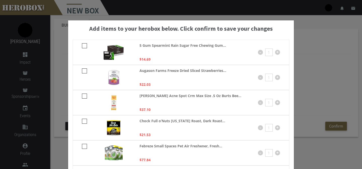
click at [83, 45] on icon at bounding box center [84, 45] width 5 height 5
click at [83, 45] on input "checkbox" at bounding box center [83, 47] width 3 height 8
checkbox input "****"
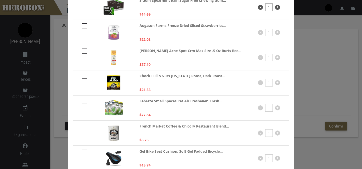
scroll to position [48, 0]
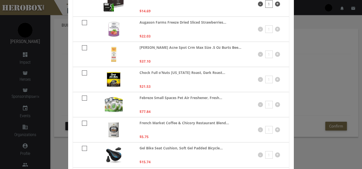
click at [84, 70] on label at bounding box center [85, 73] width 6 height 6
click at [84, 71] on input "checkbox" at bounding box center [83, 75] width 3 height 8
checkbox input "****"
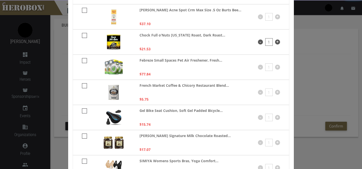
scroll to position [86, 0]
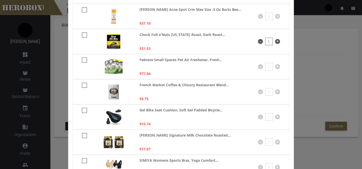
click at [85, 62] on icon at bounding box center [84, 60] width 5 height 5
click at [85, 62] on input "checkbox" at bounding box center [83, 62] width 3 height 8
checkbox input "****"
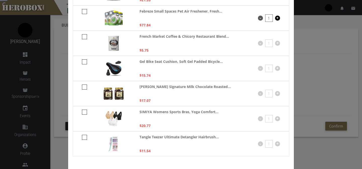
scroll to position [134, 0]
click at [84, 36] on icon at bounding box center [84, 37] width 5 height 5
click at [84, 36] on input "checkbox" at bounding box center [83, 39] width 3 height 8
checkbox input "****"
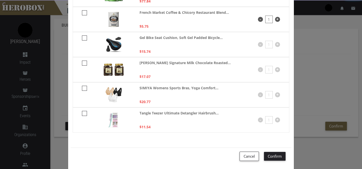
scroll to position [167, 0]
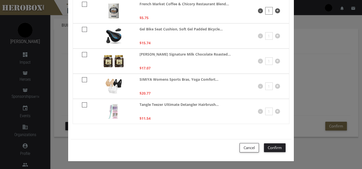
click at [85, 102] on label at bounding box center [85, 105] width 6 height 6
click at [85, 103] on input "checkbox" at bounding box center [83, 107] width 3 height 8
checkbox input "****"
click at [85, 77] on icon at bounding box center [84, 79] width 5 height 5
click at [85, 77] on input "checkbox" at bounding box center [83, 81] width 3 height 8
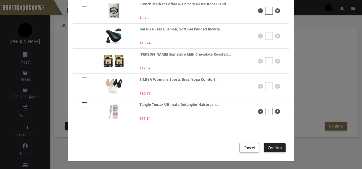
checkbox input "****"
click at [280, 146] on button "Confirm" at bounding box center [275, 147] width 22 height 9
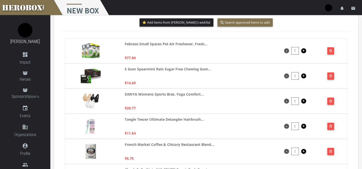
scroll to position [19, 0]
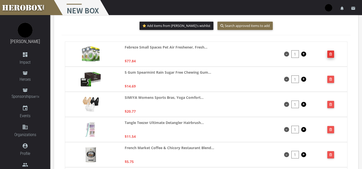
click at [329, 56] on button "button" at bounding box center [330, 54] width 7 height 7
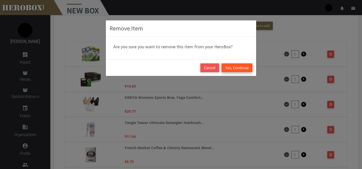
click at [240, 66] on button "Yes, Continue" at bounding box center [236, 67] width 31 height 9
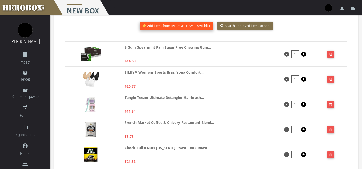
click at [175, 25] on button "Add items from Dori's wishlist" at bounding box center [177, 26] width 74 height 8
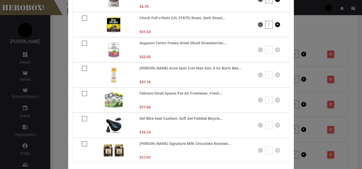
scroll to position [129, 0]
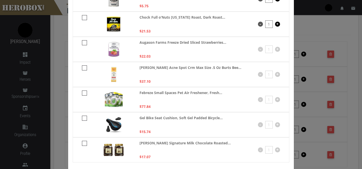
click at [312, 29] on div "Add items to your herobox below. Click confirm to save your changes 5 Gum Spear…" at bounding box center [181, 84] width 362 height 169
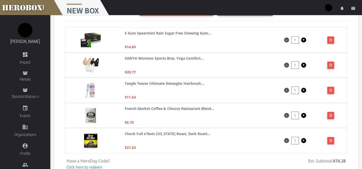
scroll to position [33, 0]
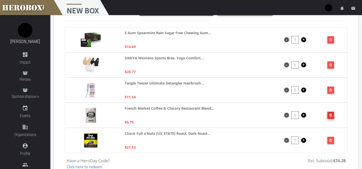
click at [332, 112] on button "button" at bounding box center [330, 115] width 7 height 7
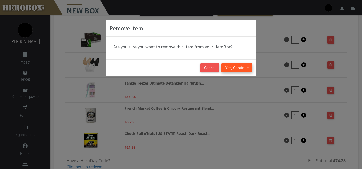
click at [229, 67] on button "Yes, Continue" at bounding box center [236, 67] width 31 height 9
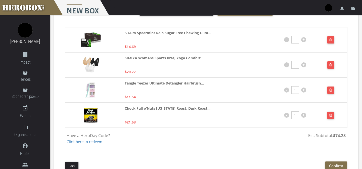
scroll to position [0, 0]
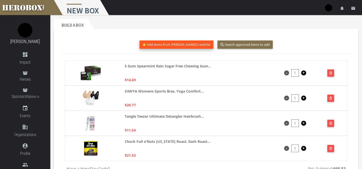
click at [182, 42] on button "Add items from Dori's wishlist" at bounding box center [177, 44] width 74 height 8
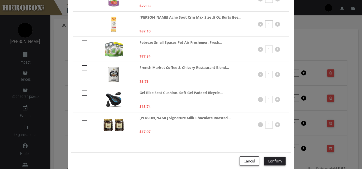
scroll to position [167, 0]
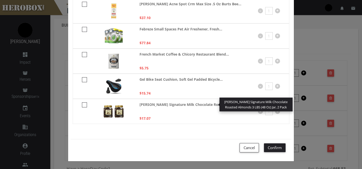
click at [152, 105] on strong "Kirkland Signature Milk Chocolate Roasted..." at bounding box center [185, 105] width 91 height 6
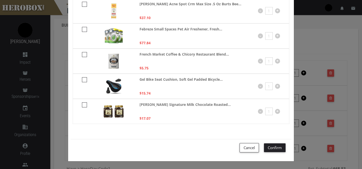
click at [84, 106] on icon at bounding box center [84, 104] width 5 height 5
click at [84, 106] on input "checkbox" at bounding box center [83, 107] width 3 height 8
checkbox input "****"
click at [278, 150] on button "Confirm" at bounding box center [275, 147] width 22 height 9
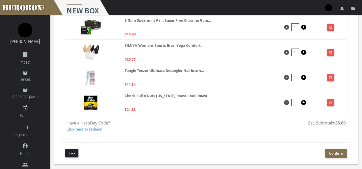
scroll to position [71, 0]
click at [329, 100] on button "button" at bounding box center [330, 102] width 7 height 7
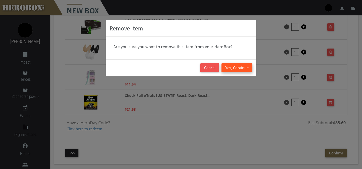
click at [227, 68] on button "Yes, Continue" at bounding box center [236, 67] width 31 height 9
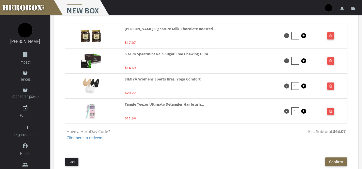
scroll to position [46, 0]
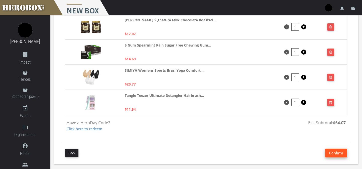
click at [331, 154] on button "Confirm" at bounding box center [336, 153] width 22 height 9
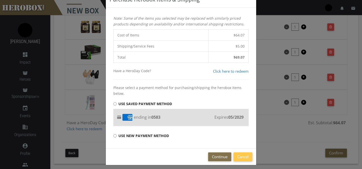
scroll to position [32, 0]
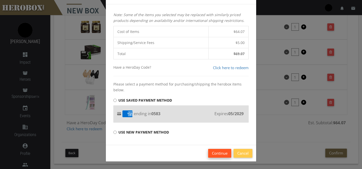
click at [215, 153] on button "Continue" at bounding box center [219, 153] width 23 height 9
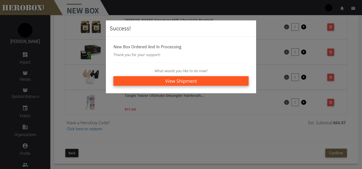
click at [214, 81] on link "View Shipment" at bounding box center [180, 81] width 135 height 10
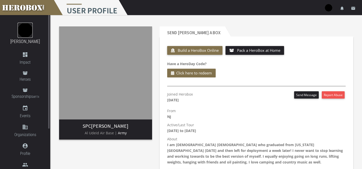
click at [25, 32] on img at bounding box center [25, 30] width 15 height 15
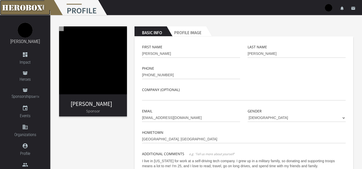
click at [35, 8] on link at bounding box center [25, 7] width 50 height 15
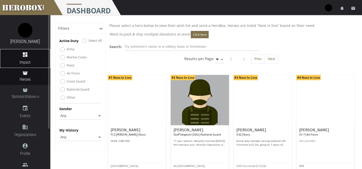
click at [22, 58] on link "dashboard Impact" at bounding box center [25, 58] width 50 height 19
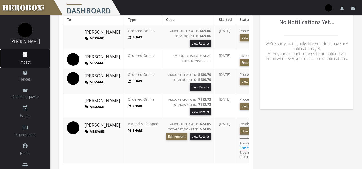
scroll to position [63, 0]
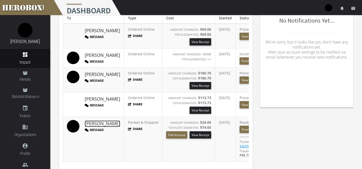
click at [94, 125] on link "[PERSON_NAME]" at bounding box center [102, 123] width 35 height 7
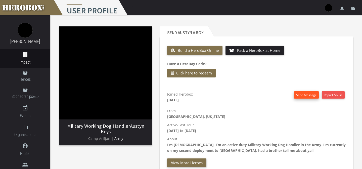
click at [303, 94] on button "Send Message" at bounding box center [306, 94] width 25 height 7
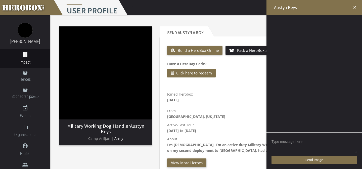
click at [308, 141] on textarea at bounding box center [314, 146] width 85 height 16
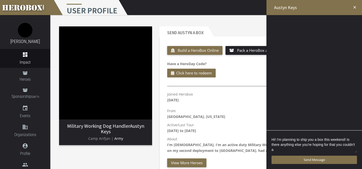
scroll to position [1, 0]
click at [328, 147] on textarea "Hi! I'm planning to ship you a box this weekend! Is there anything else you're …" at bounding box center [314, 145] width 85 height 18
click at [275, 140] on textarea "Hi! I'm planning to ship you a box this weekend! Is there anything else you're …" at bounding box center [314, 145] width 85 height 18
click at [313, 151] on textarea "Hi! I'm planning to ship you a box this weekend! Is there anything else you're …" at bounding box center [314, 145] width 85 height 18
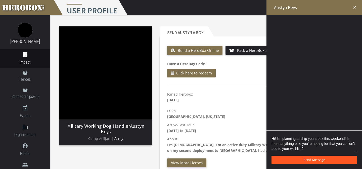
type textarea "Hi! I'm planning to ship you a box this weekend! Is there anything else you're …"
click at [314, 159] on span "Send Message" at bounding box center [314, 159] width 21 height 5
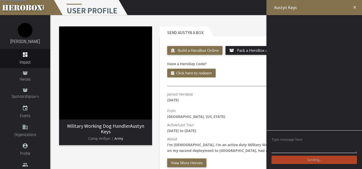
scroll to position [0, 0]
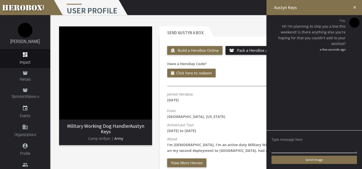
click at [356, 8] on icon "close" at bounding box center [354, 7] width 5 height 5
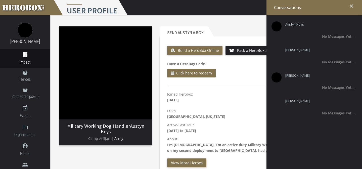
click at [233, 24] on div "Send Austyn a Box Build a HeroBox Online Pack a HeroBox at Home Have a HeroDay …" at bounding box center [256, 101] width 201 height 156
click at [354, 5] on icon "close" at bounding box center [351, 6] width 6 height 6
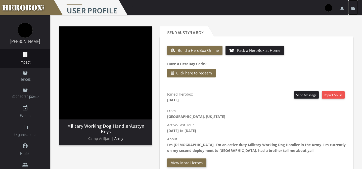
click at [353, 7] on icon "email" at bounding box center [353, 8] width 5 height 5
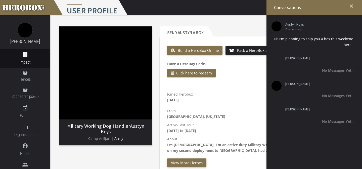
click at [256, 26] on header "Send Austyn a Box" at bounding box center [257, 31] width 194 height 10
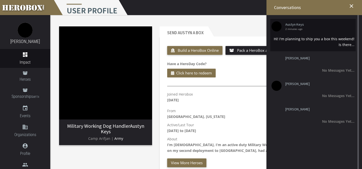
click at [327, 29] on span "2 minutes ago" at bounding box center [317, 29] width 65 height 3
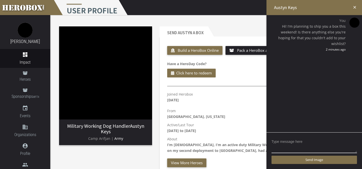
click at [354, 7] on icon "close" at bounding box center [354, 7] width 5 height 5
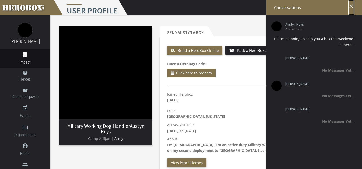
click at [351, 7] on icon "close" at bounding box center [351, 6] width 6 height 6
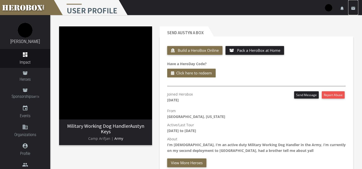
click at [353, 7] on icon "email" at bounding box center [353, 8] width 5 height 5
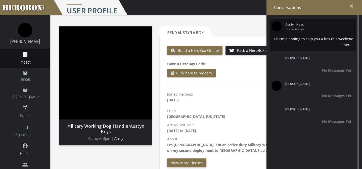
click at [315, 30] on li "Austyn Keys 10 minutes ago Hi! I'm planning to ship you a box this weekend! Is …" at bounding box center [312, 35] width 85 height 32
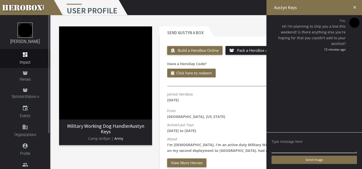
click at [23, 31] on img at bounding box center [25, 30] width 15 height 15
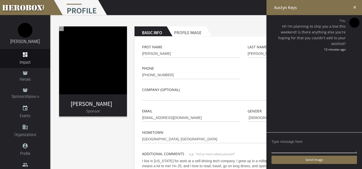
click at [355, 25] on img at bounding box center [354, 23] width 10 height 10
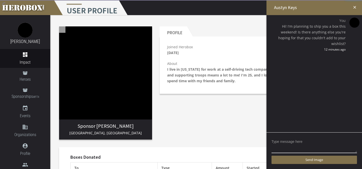
click at [231, 100] on div "Profile Joined Herobox September 17th 2025 Report Abuse About I live in Pennsyl…" at bounding box center [256, 83] width 201 height 121
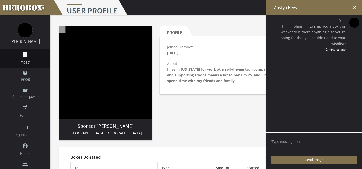
click at [352, 7] on icon "close" at bounding box center [354, 7] width 5 height 5
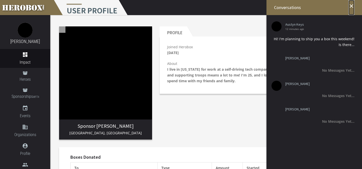
click at [350, 7] on icon "close" at bounding box center [351, 6] width 6 height 6
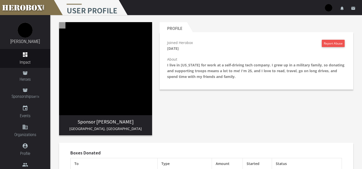
scroll to position [2, 0]
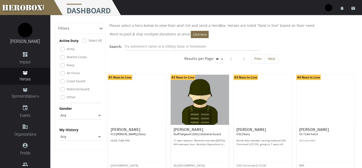
click at [326, 8] on img at bounding box center [329, 8] width 8 height 8
click at [328, 7] on img at bounding box center [329, 8] width 8 height 8
click at [343, 8] on icon "notifications" at bounding box center [342, 8] width 5 height 5
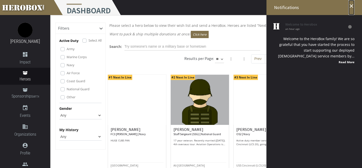
click at [351, 7] on icon "close" at bounding box center [351, 6] width 6 height 6
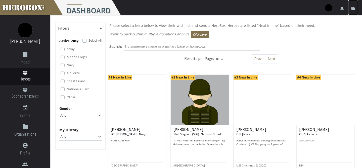
click at [355, 8] on icon "email" at bounding box center [353, 8] width 5 height 5
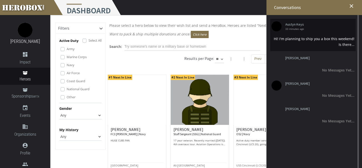
click at [326, 37] on div "Hi! I'm planning to ship you a box this weekend! Is there..." at bounding box center [313, 42] width 83 height 12
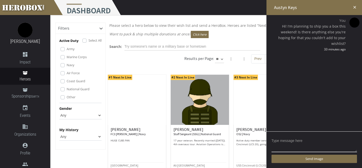
click at [359, 5] on h2 "Austyn Keys" at bounding box center [315, 7] width 96 height 15
click at [357, 6] on h2 "Austyn Keys" at bounding box center [315, 7] width 96 height 15
click at [356, 6] on icon "close" at bounding box center [354, 7] width 5 height 5
